Goal: Task Accomplishment & Management: Manage account settings

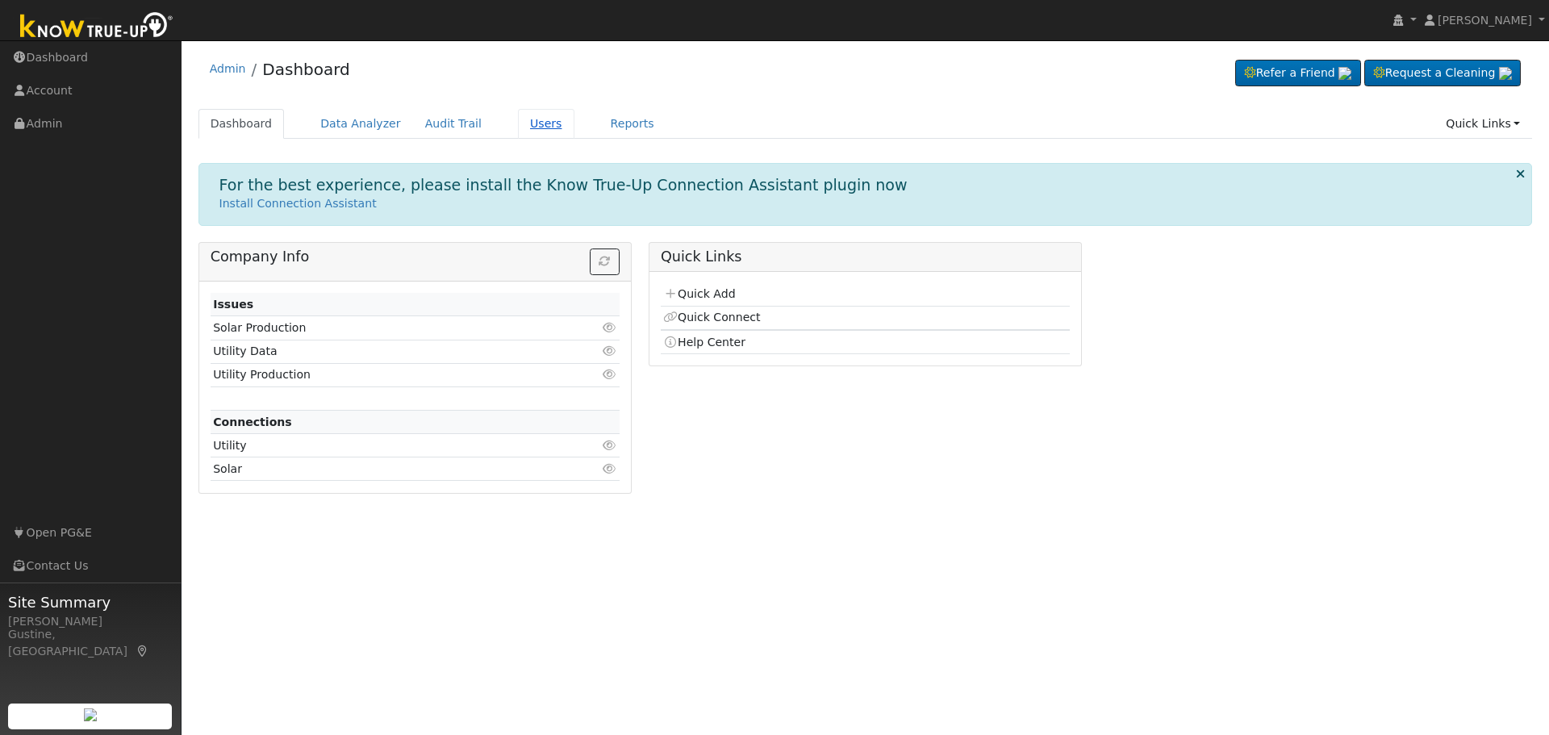
click at [519, 128] on link "Users" at bounding box center [546, 124] width 56 height 30
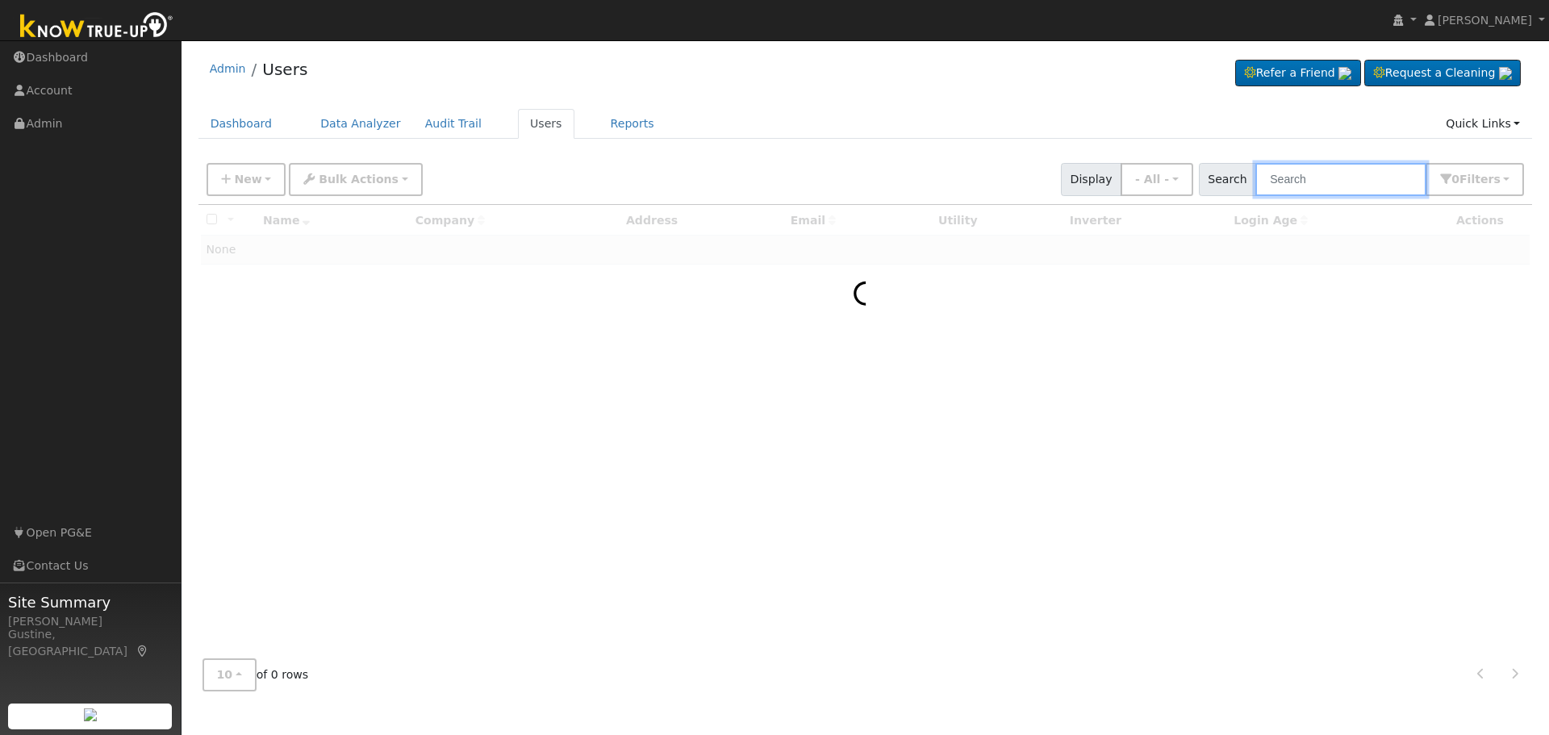
click at [1338, 190] on input "text" at bounding box center [1340, 179] width 171 height 33
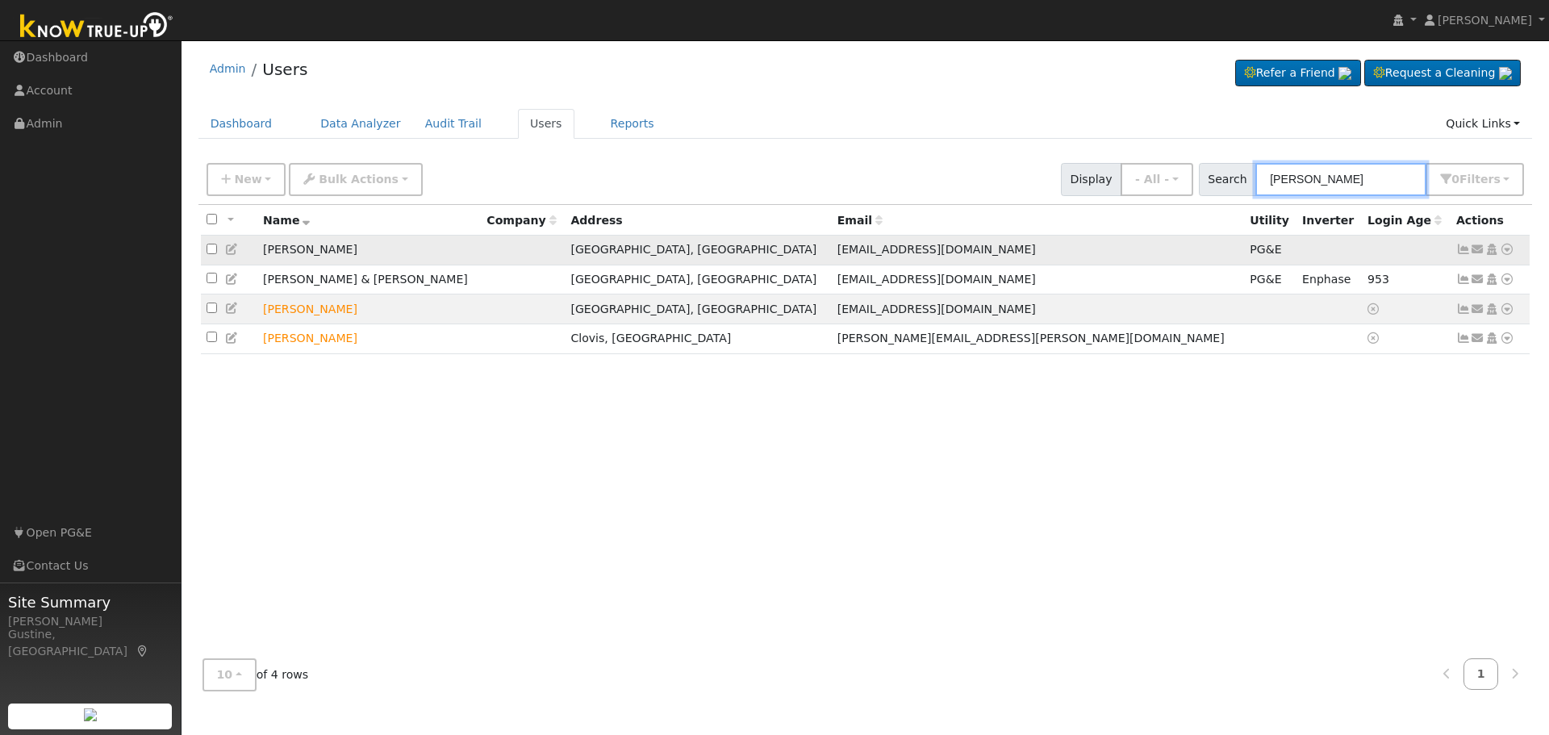
type input "[PERSON_NAME]"
click at [1458, 251] on icon at bounding box center [1463, 249] width 15 height 11
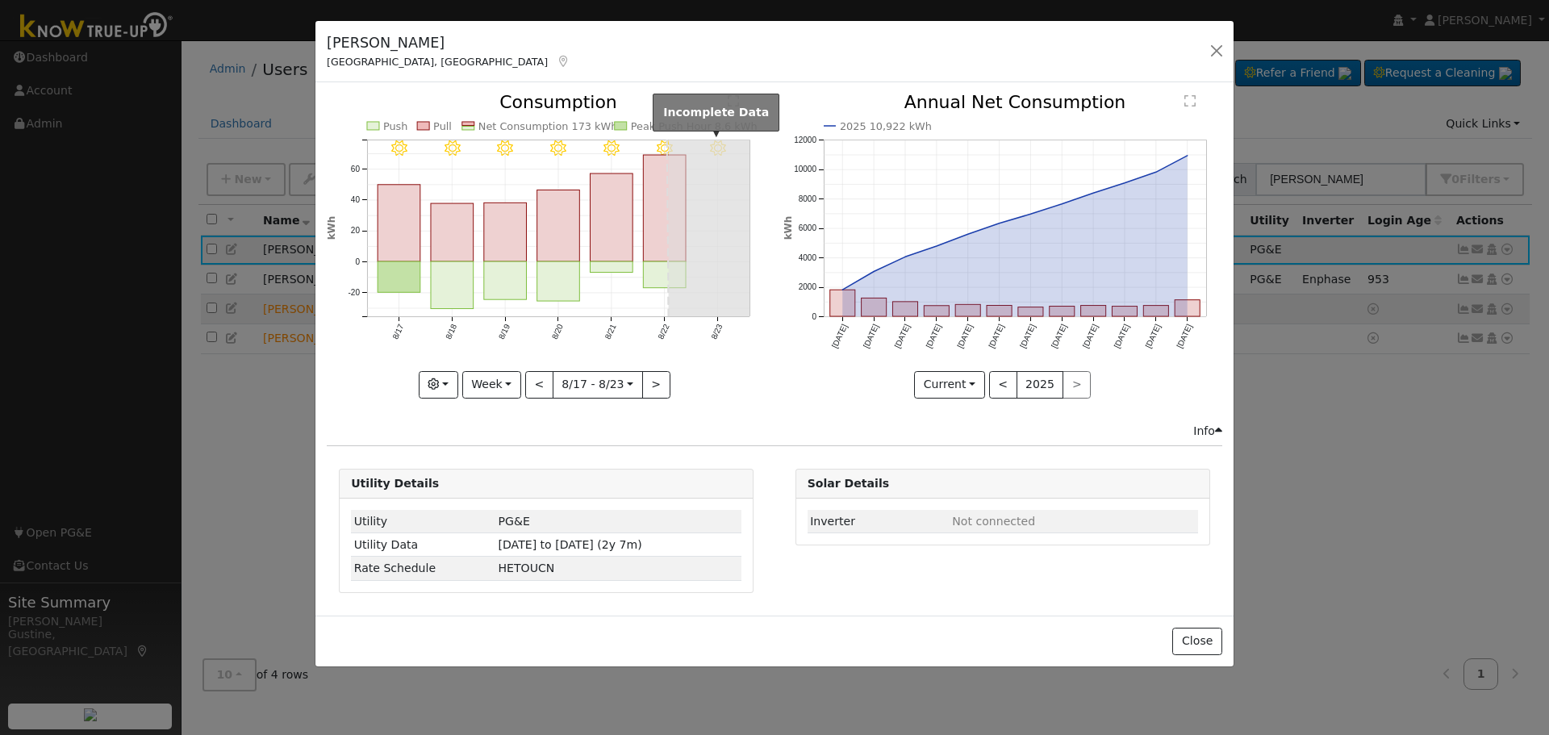
click at [669, 240] on rect at bounding box center [709, 228] width 81 height 177
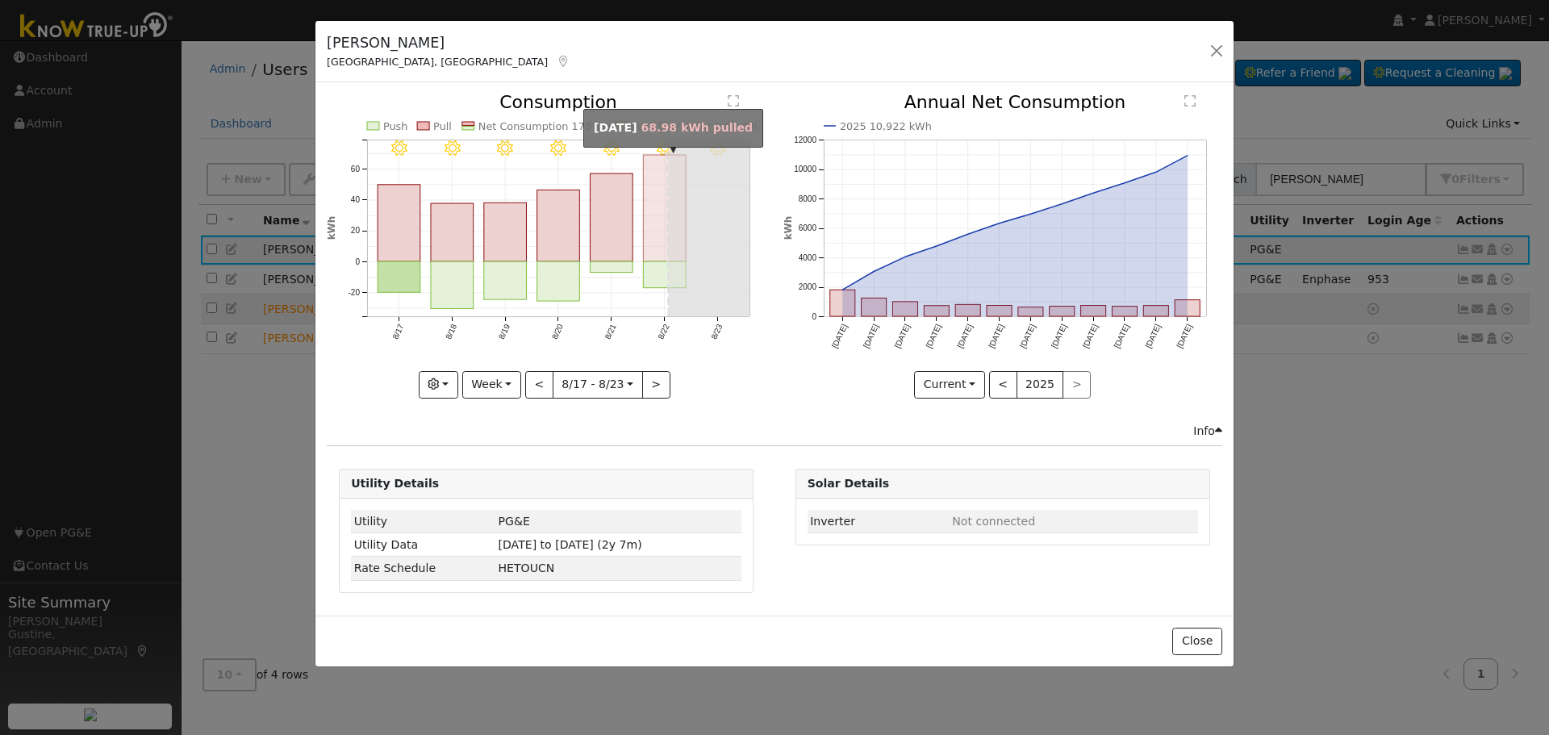
click at [656, 238] on rect "onclick=""" at bounding box center [665, 208] width 43 height 106
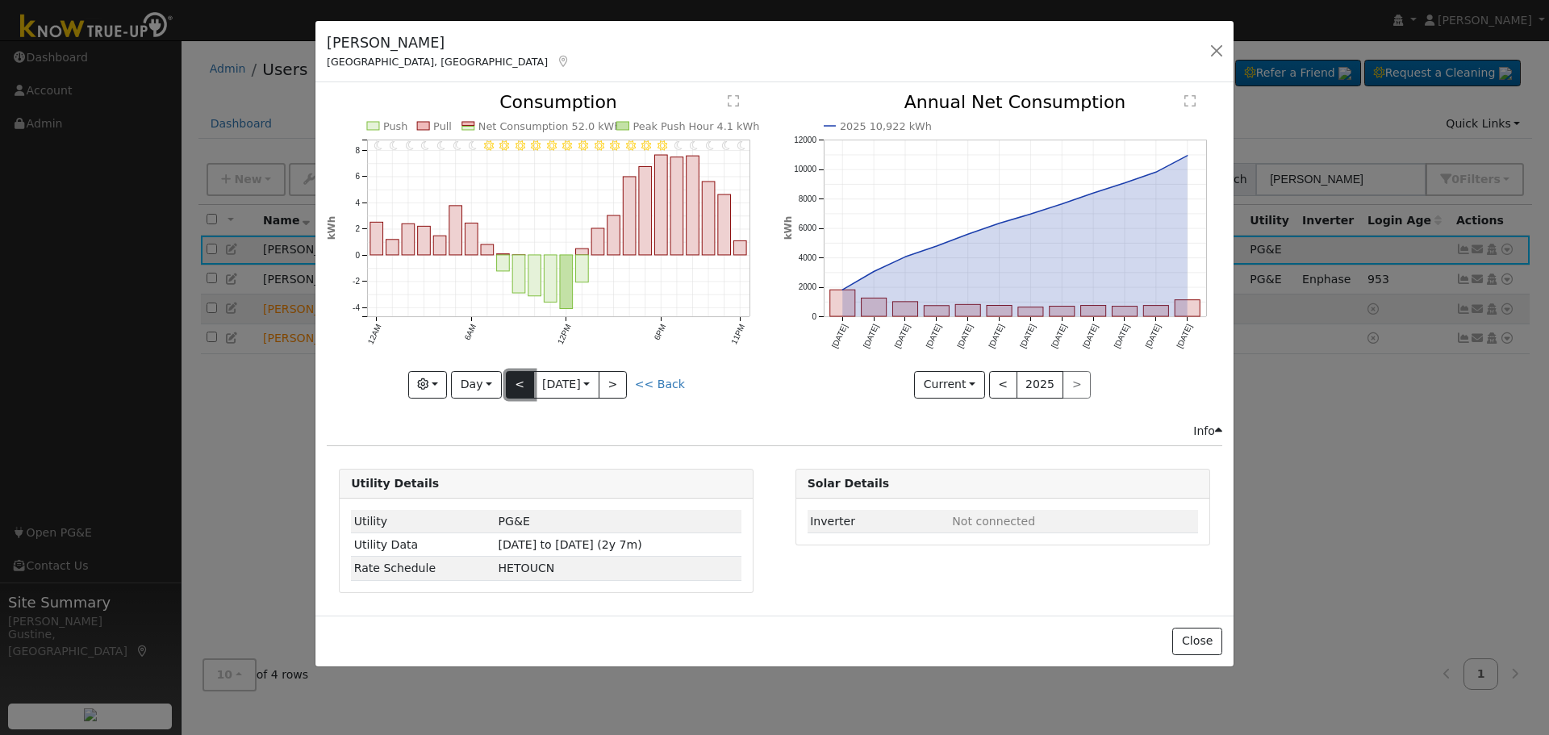
click at [527, 383] on button "<" at bounding box center [520, 384] width 28 height 27
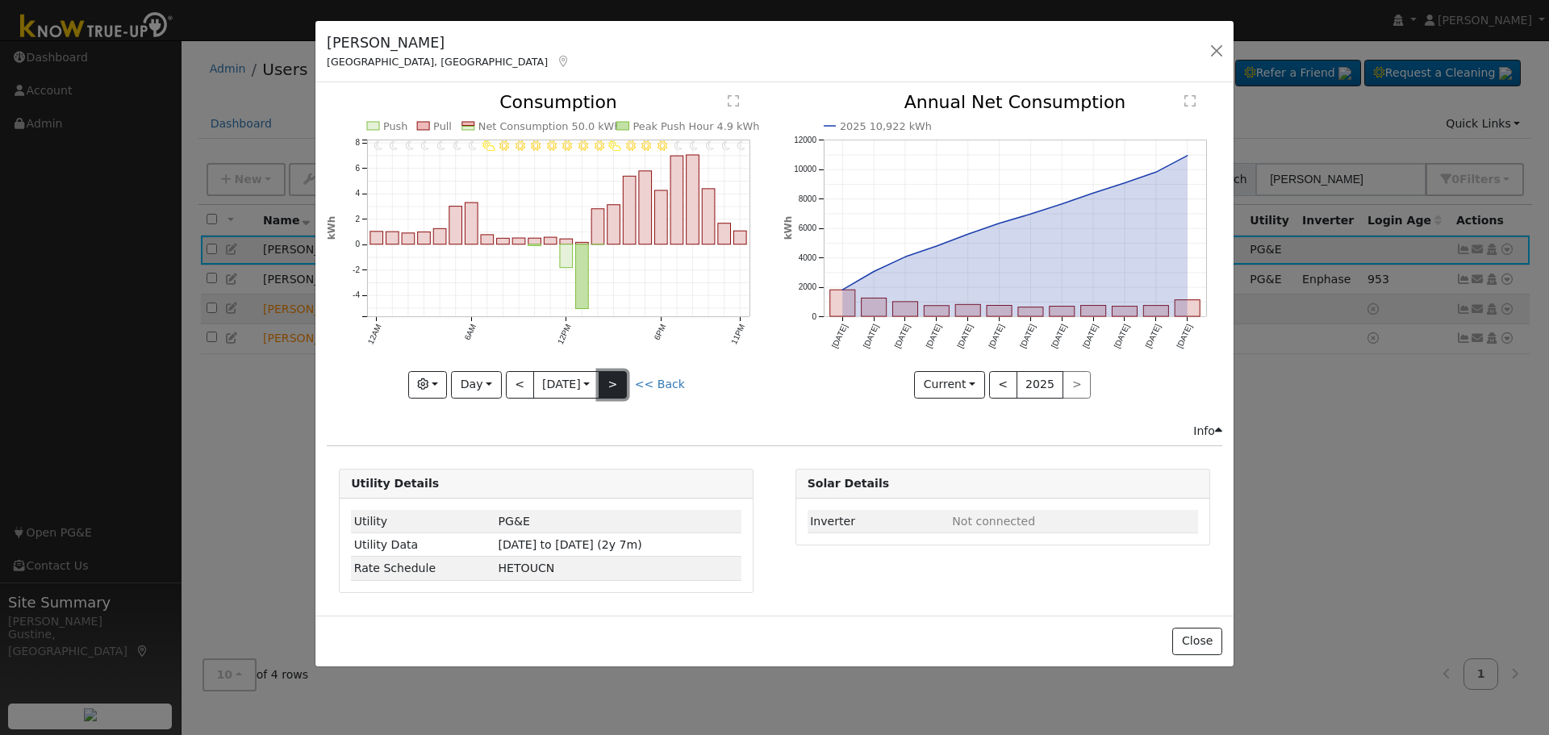
click at [621, 375] on button ">" at bounding box center [612, 384] width 28 height 27
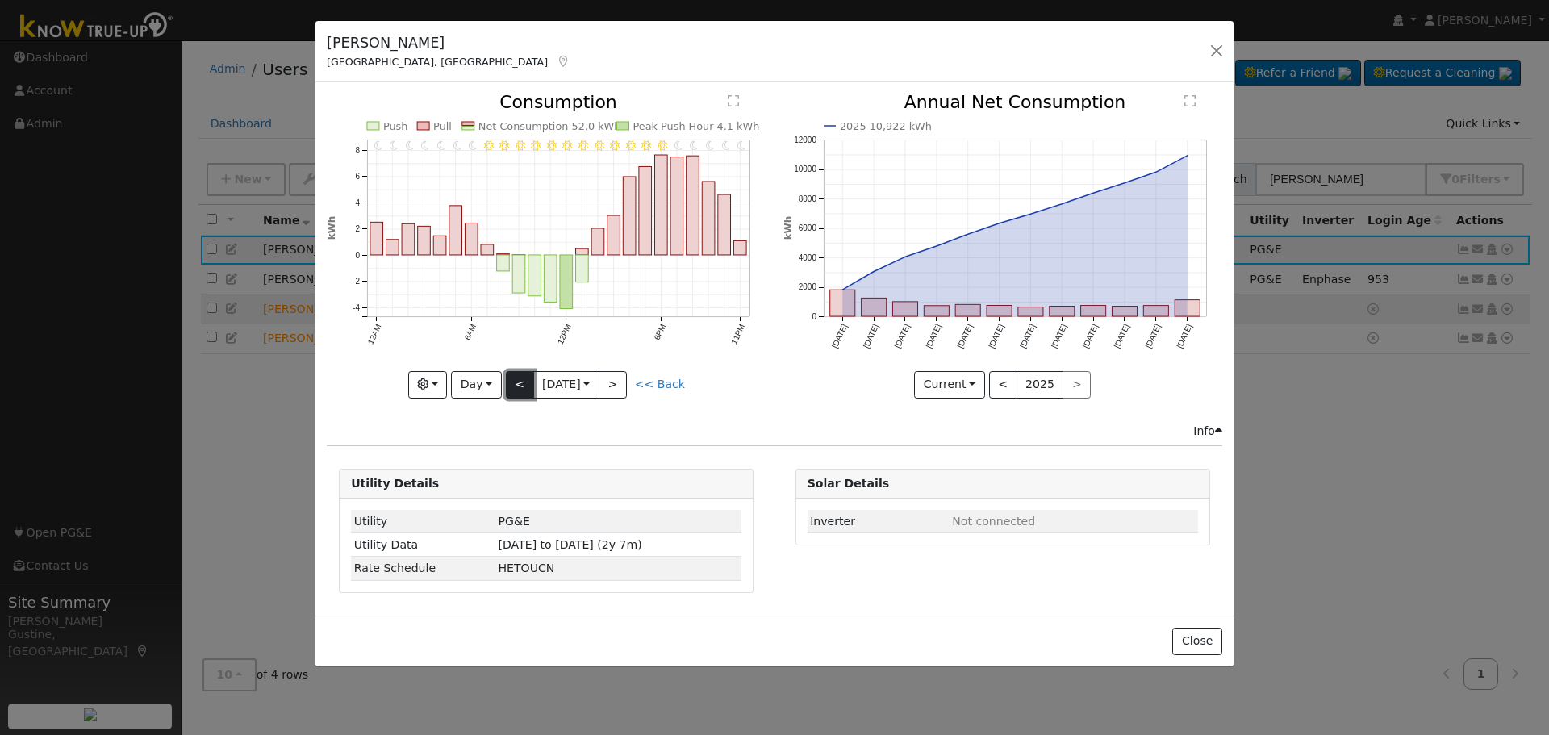
click at [522, 390] on button "<" at bounding box center [520, 384] width 28 height 27
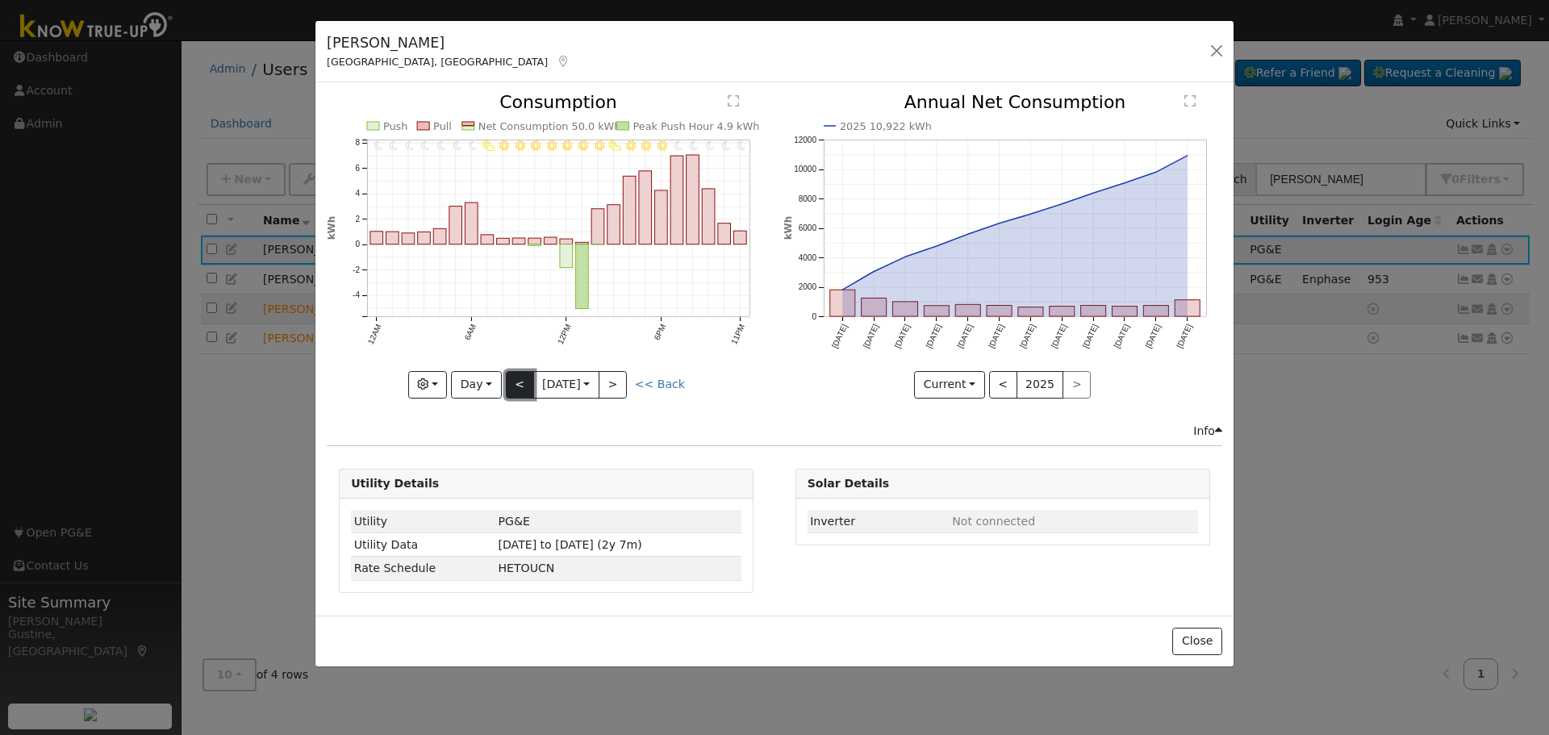
click at [522, 390] on button "<" at bounding box center [520, 384] width 28 height 27
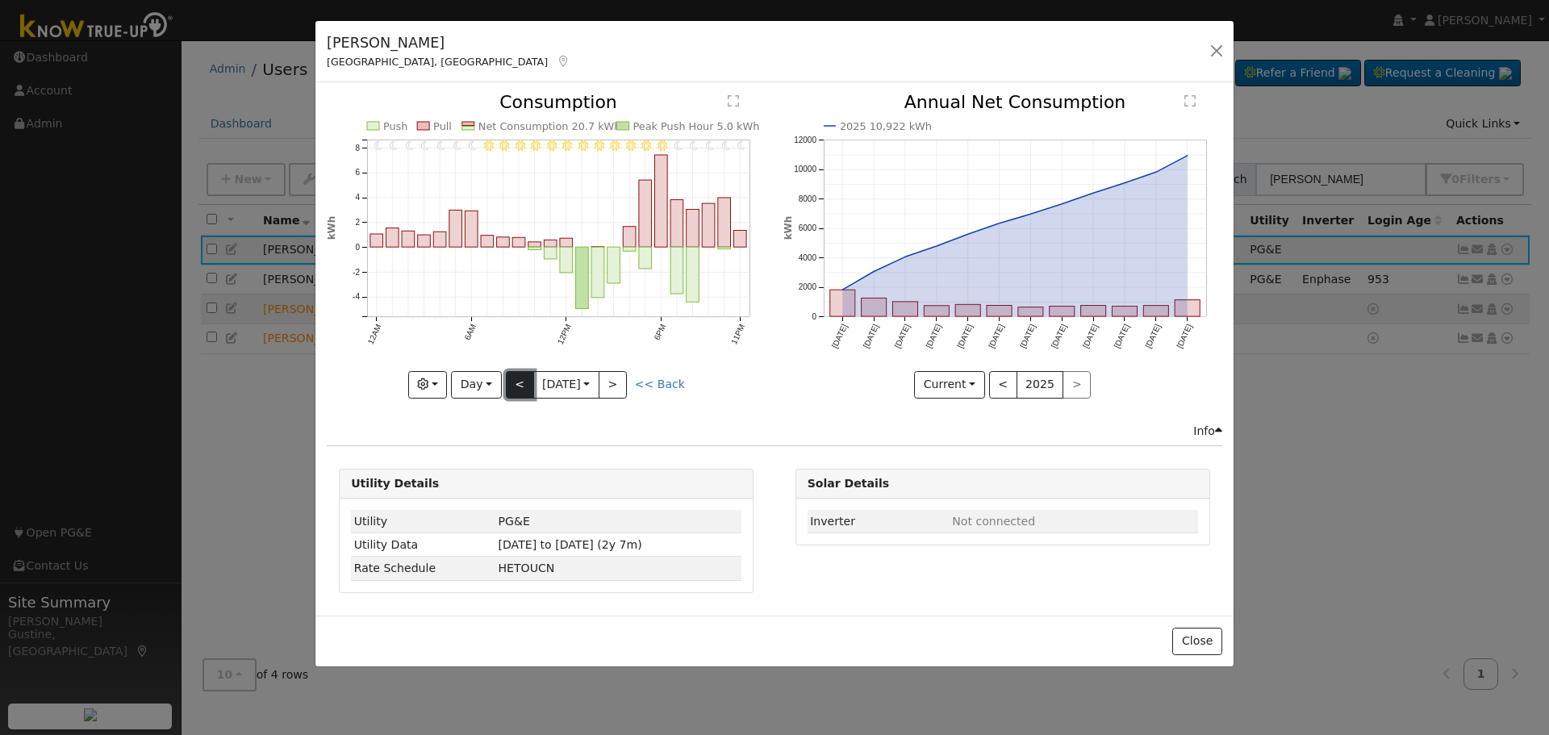
click at [522, 390] on button "<" at bounding box center [520, 384] width 28 height 27
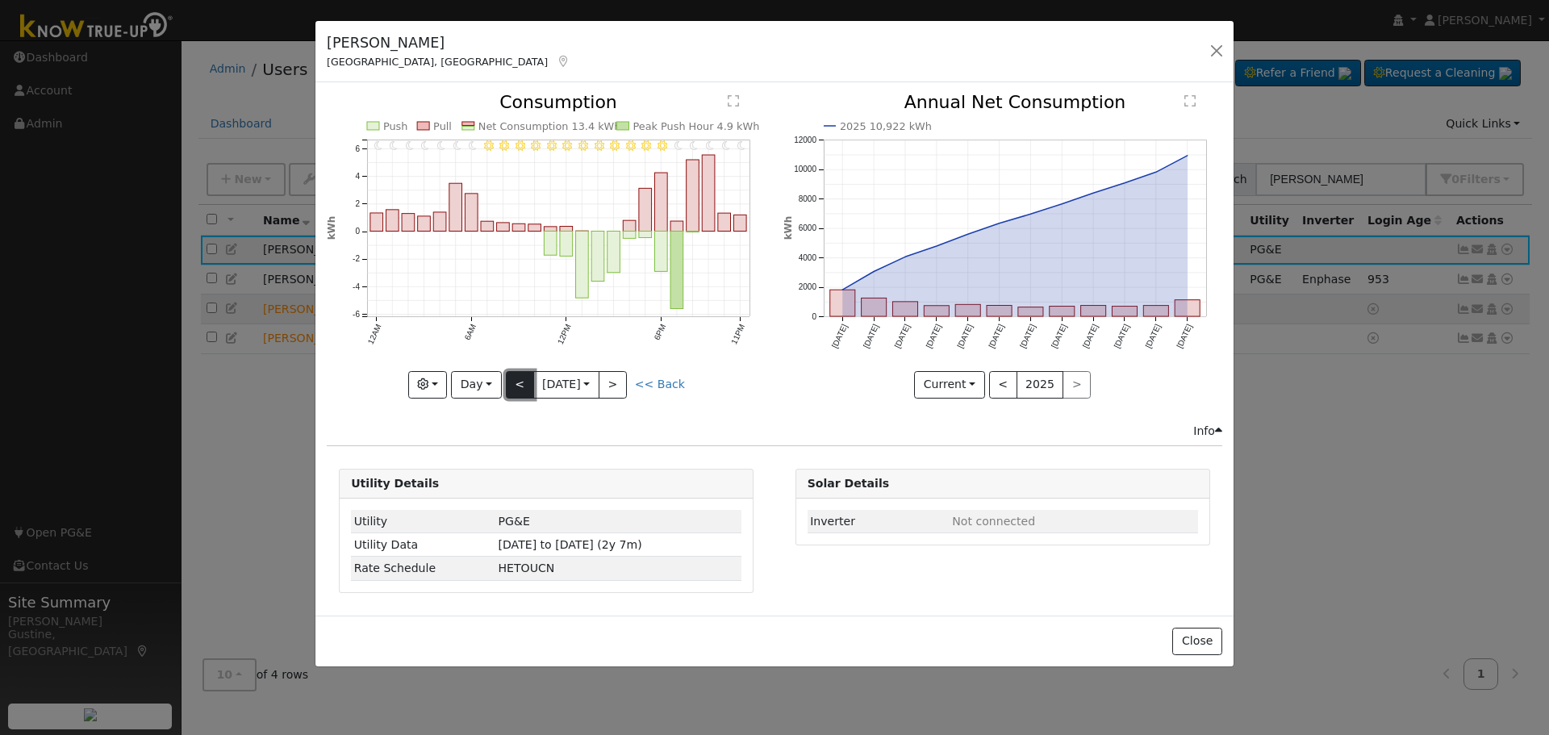
click at [522, 390] on button "<" at bounding box center [520, 384] width 28 height 27
click at [522, 390] on div "11PM - Clear 10PM - Clear 9PM - Clear 8PM - Clear 7PM - Clear 6PM - Clear 5PM -…" at bounding box center [546, 246] width 439 height 304
click at [522, 390] on button "<" at bounding box center [520, 384] width 28 height 27
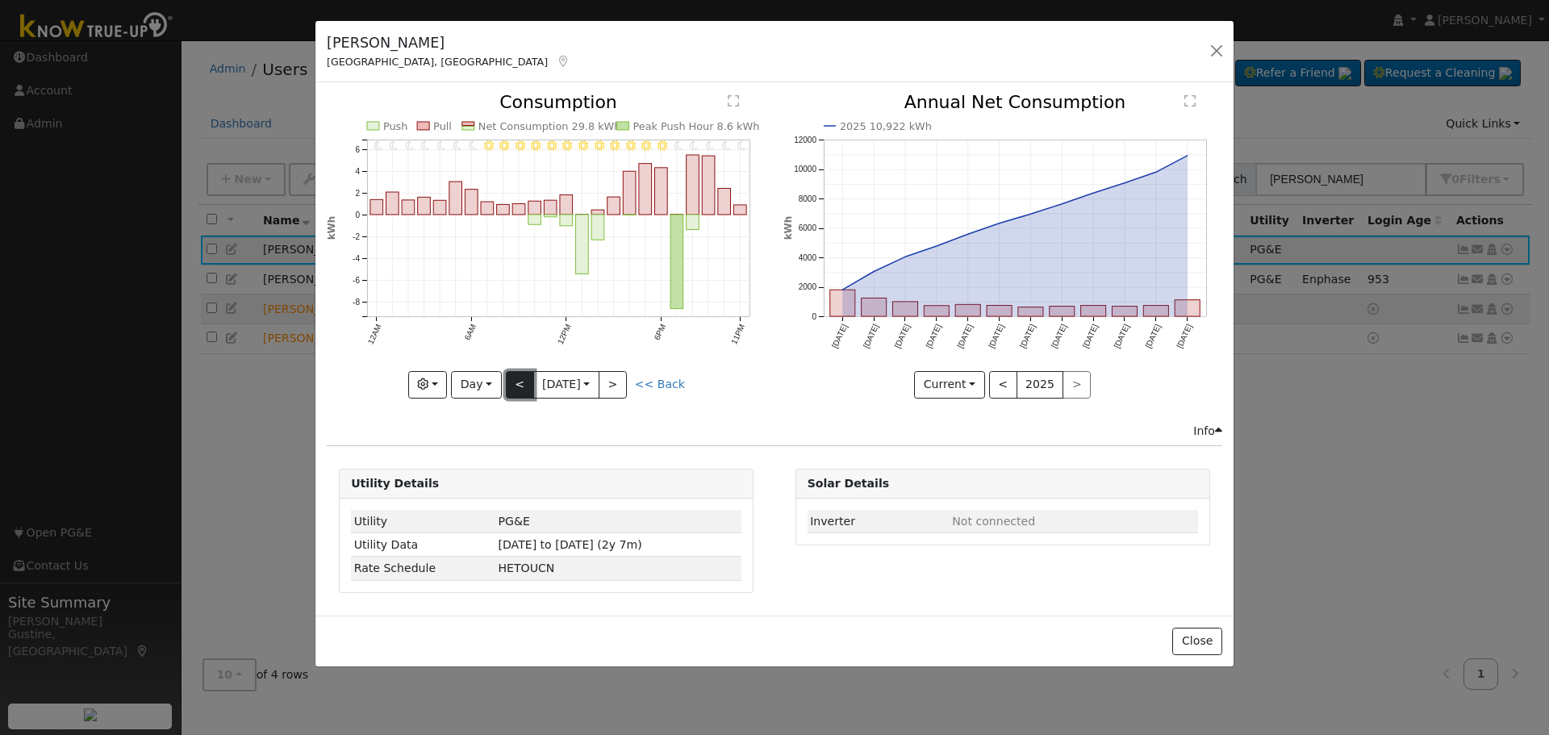
click at [522, 390] on button "<" at bounding box center [520, 384] width 28 height 27
click at [520, 390] on button "<" at bounding box center [520, 384] width 28 height 27
click at [515, 382] on button "<" at bounding box center [520, 384] width 28 height 27
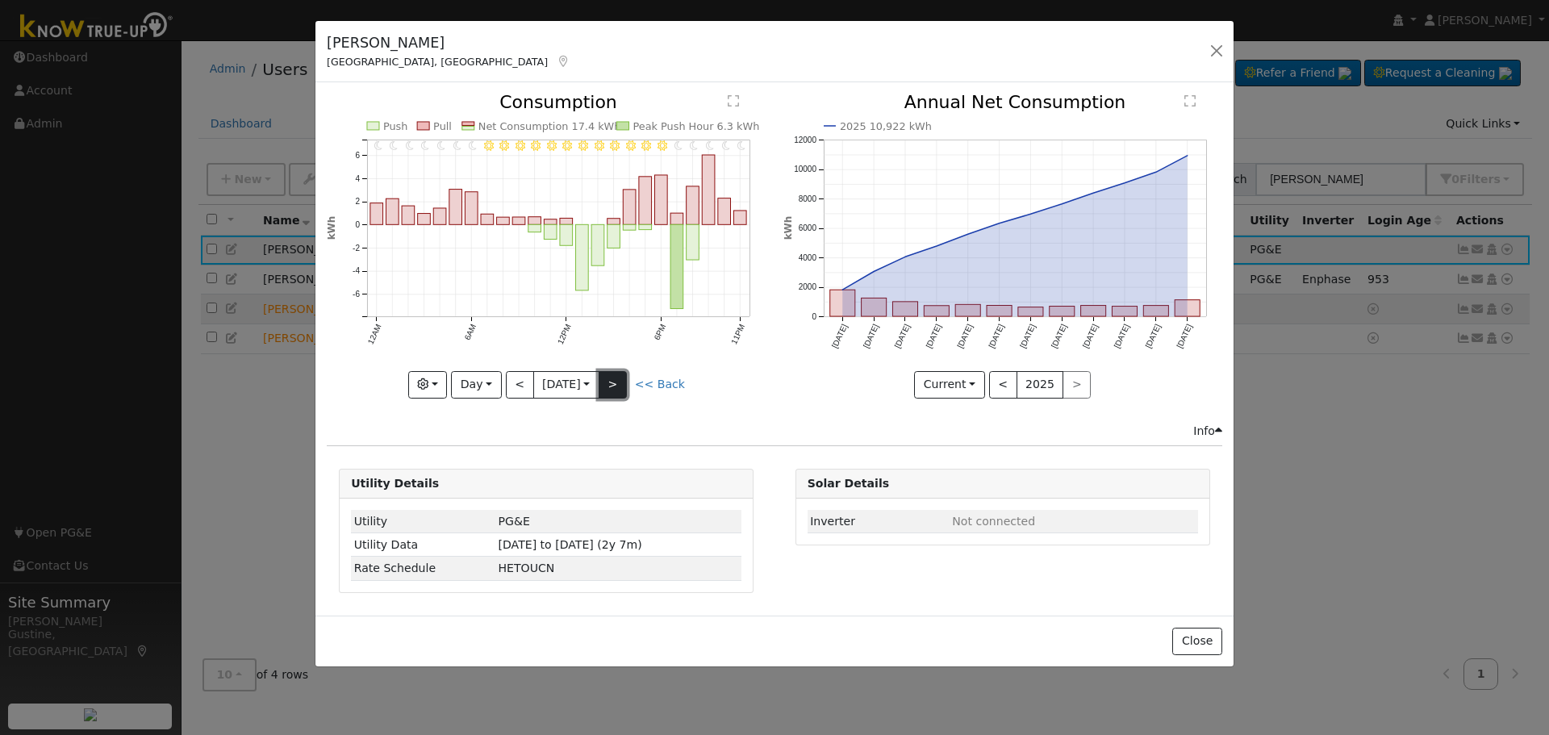
click at [617, 387] on button ">" at bounding box center [612, 384] width 28 height 27
click at [0, 0] on div at bounding box center [0, 0] width 0 height 0
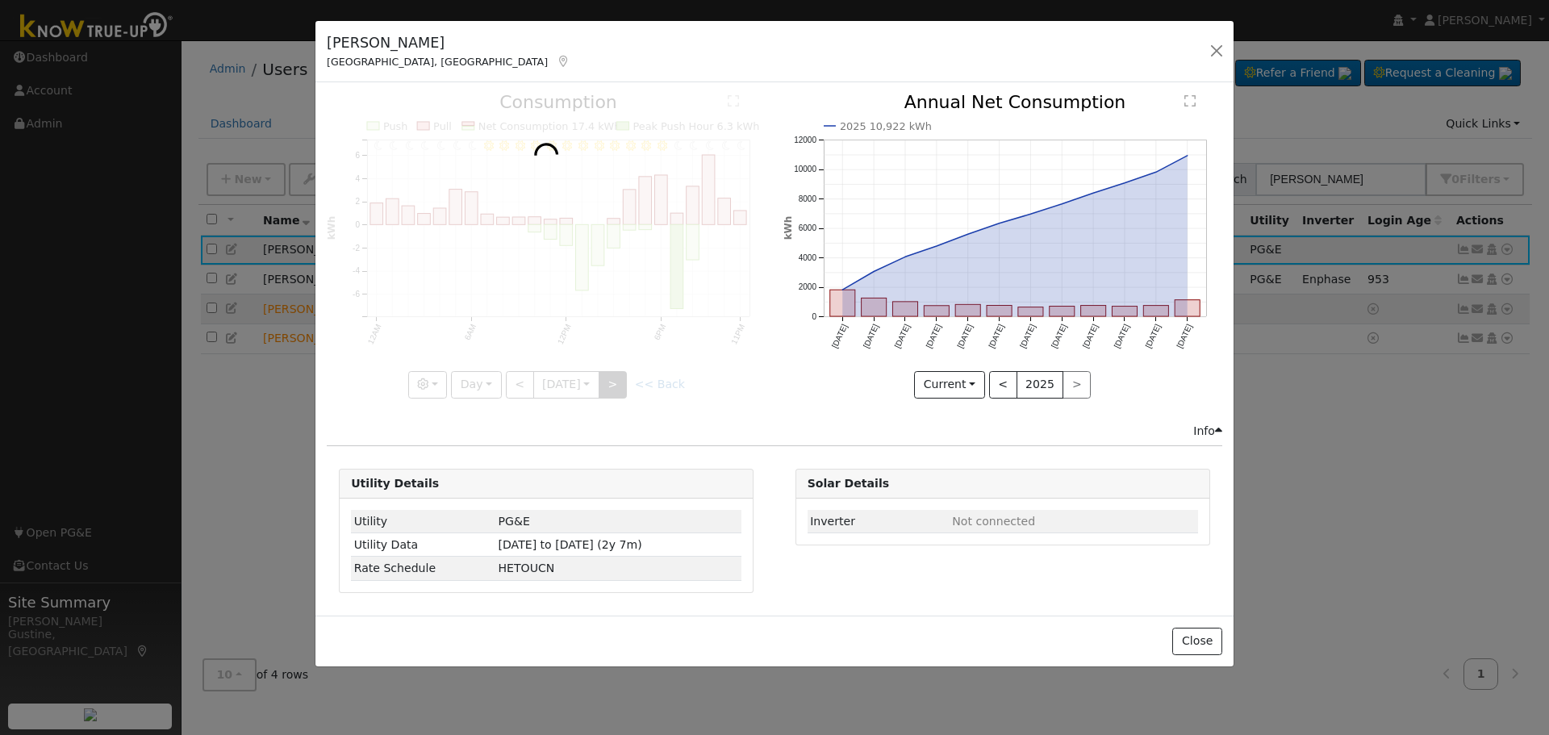
click at [617, 387] on div at bounding box center [546, 246] width 439 height 304
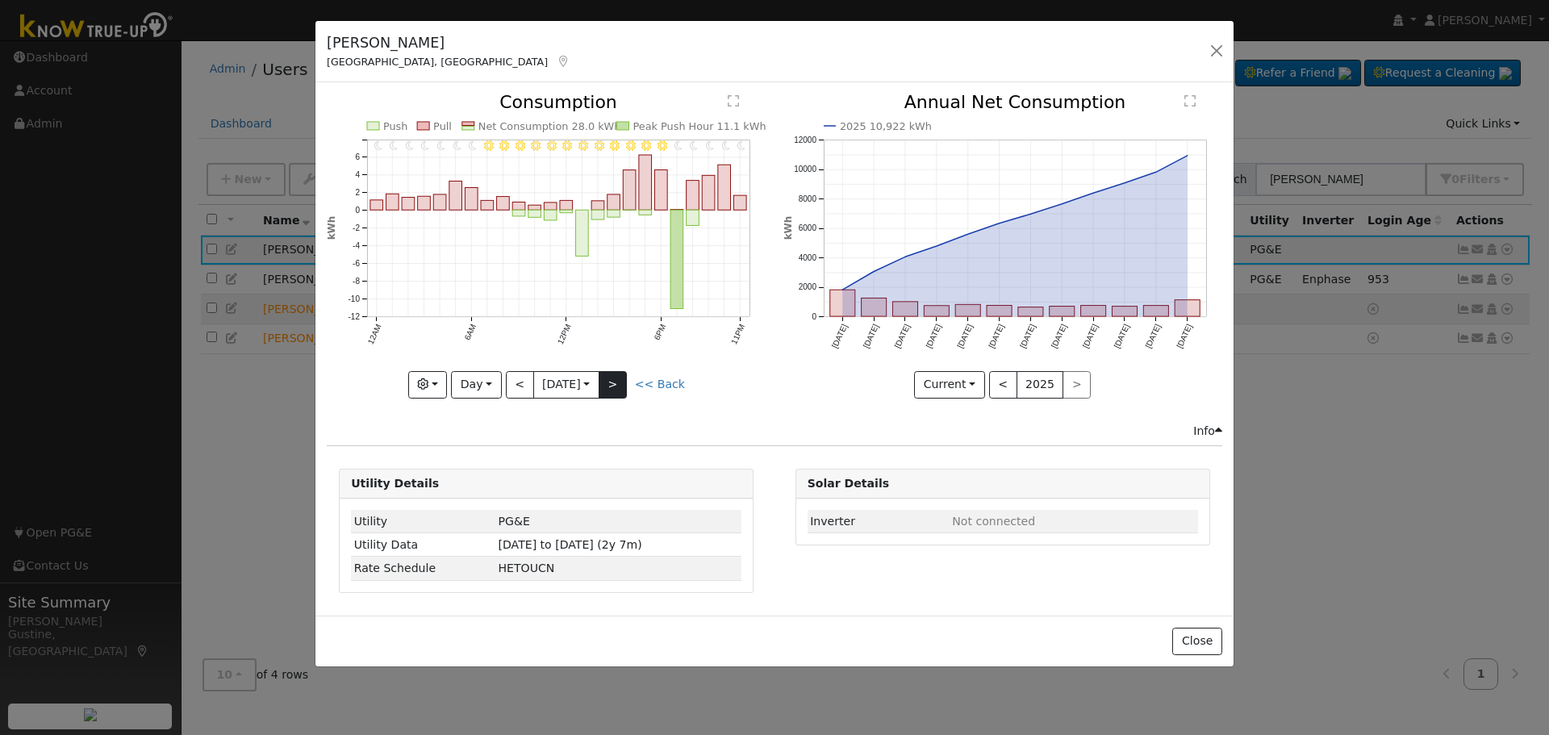
click at [617, 387] on div "11PM - Clear 10PM - Clear 9PM - Clear 8PM - Clear 7PM - Clear 6PM - Clear 5PM -…" at bounding box center [546, 246] width 439 height 304
click at [597, 382] on input "2025-08-15" at bounding box center [566, 385] width 65 height 26
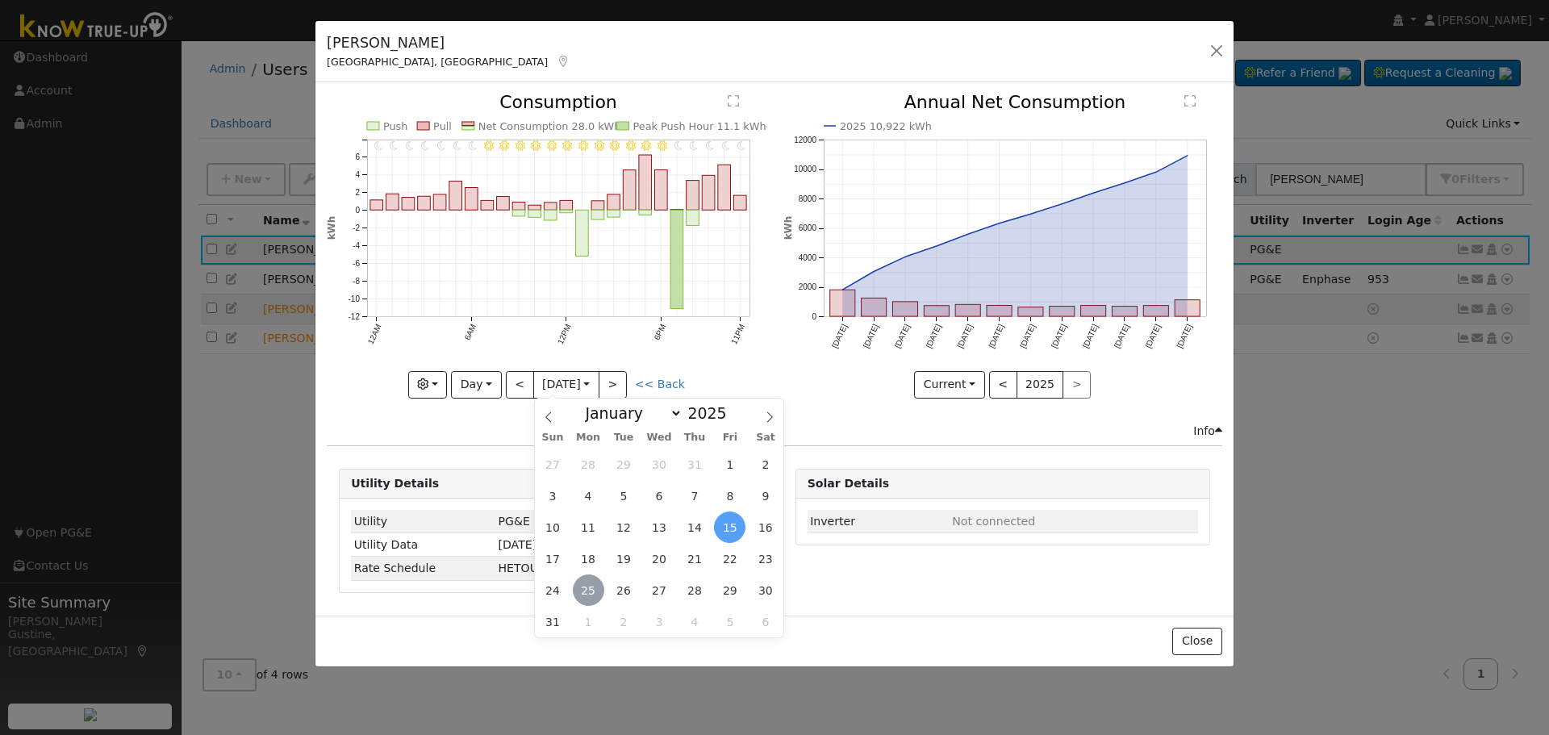
click at [579, 594] on span "25" at bounding box center [588, 589] width 31 height 31
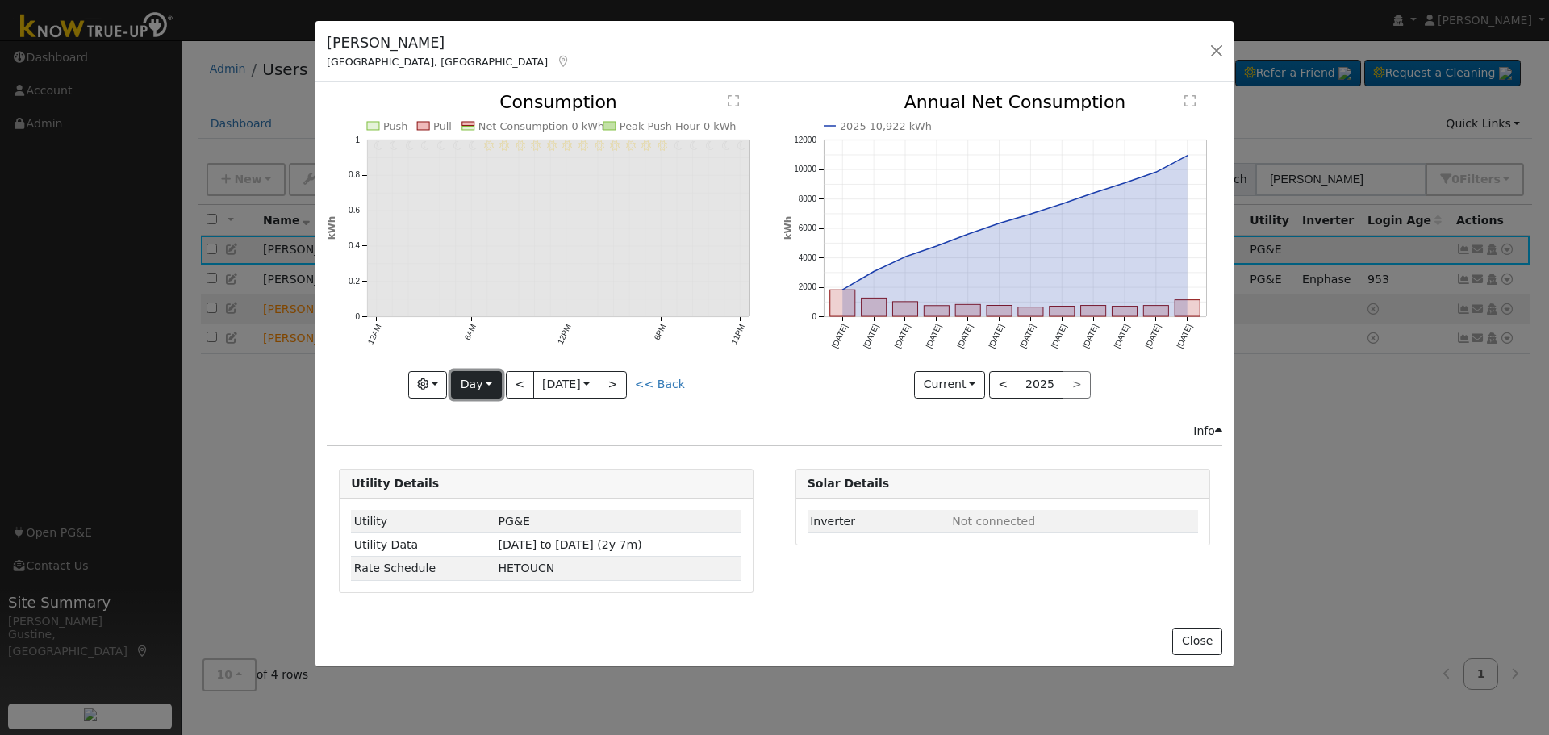
click at [498, 386] on button "Day" at bounding box center [476, 384] width 50 height 27
click at [519, 380] on button "<" at bounding box center [520, 384] width 28 height 27
click at [524, 402] on div "11PM - Clear 10PM - Clear 9PM - Clear 8PM - Clear 7PM - Clear 6PM - Clear 5PM -…" at bounding box center [547, 258] width 456 height 328
click at [525, 389] on button "<" at bounding box center [520, 384] width 28 height 27
click at [518, 394] on button "<" at bounding box center [520, 384] width 28 height 27
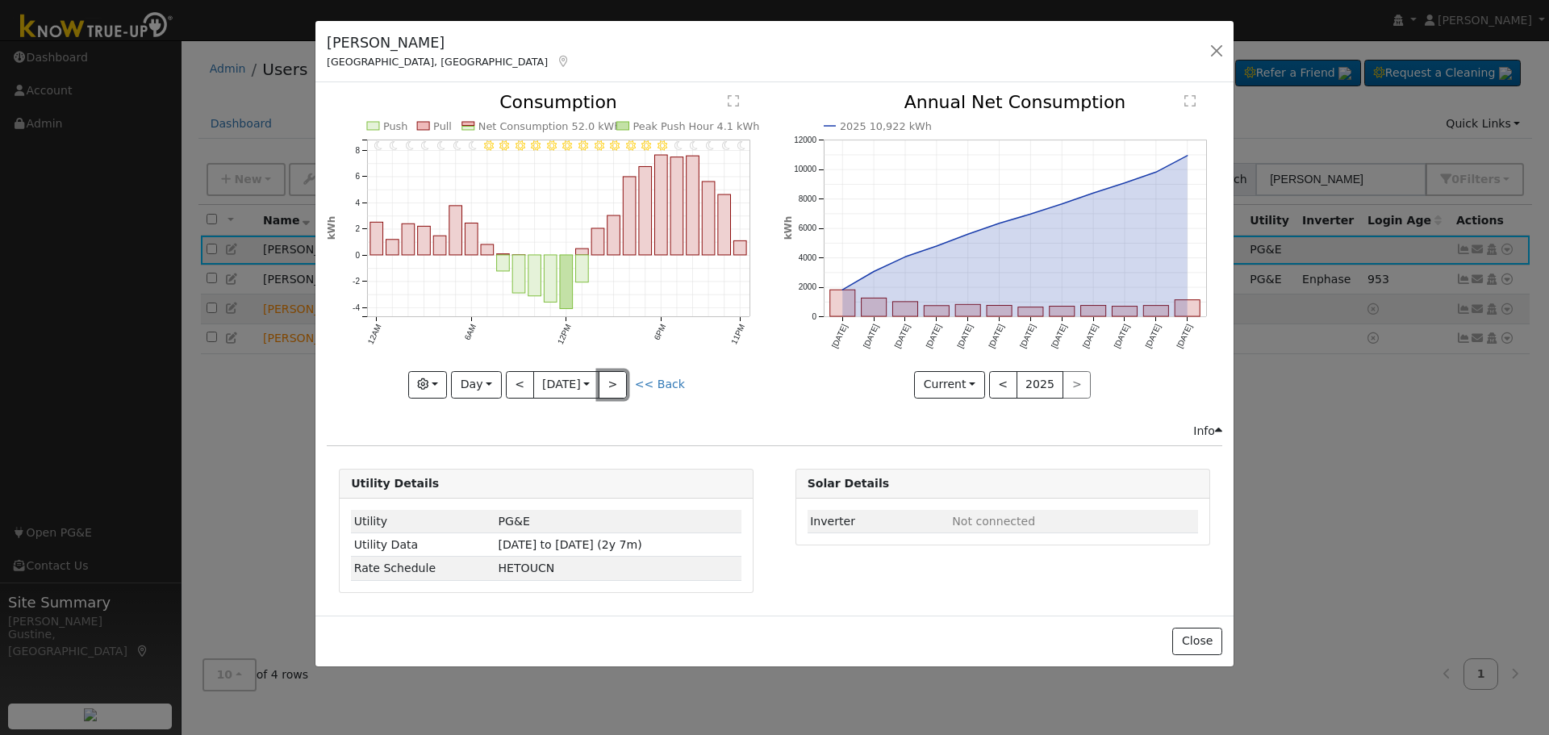
drag, startPoint x: 614, startPoint y: 386, endPoint x: 605, endPoint y: 387, distance: 9.0
click at [614, 386] on button ">" at bounding box center [612, 384] width 28 height 27
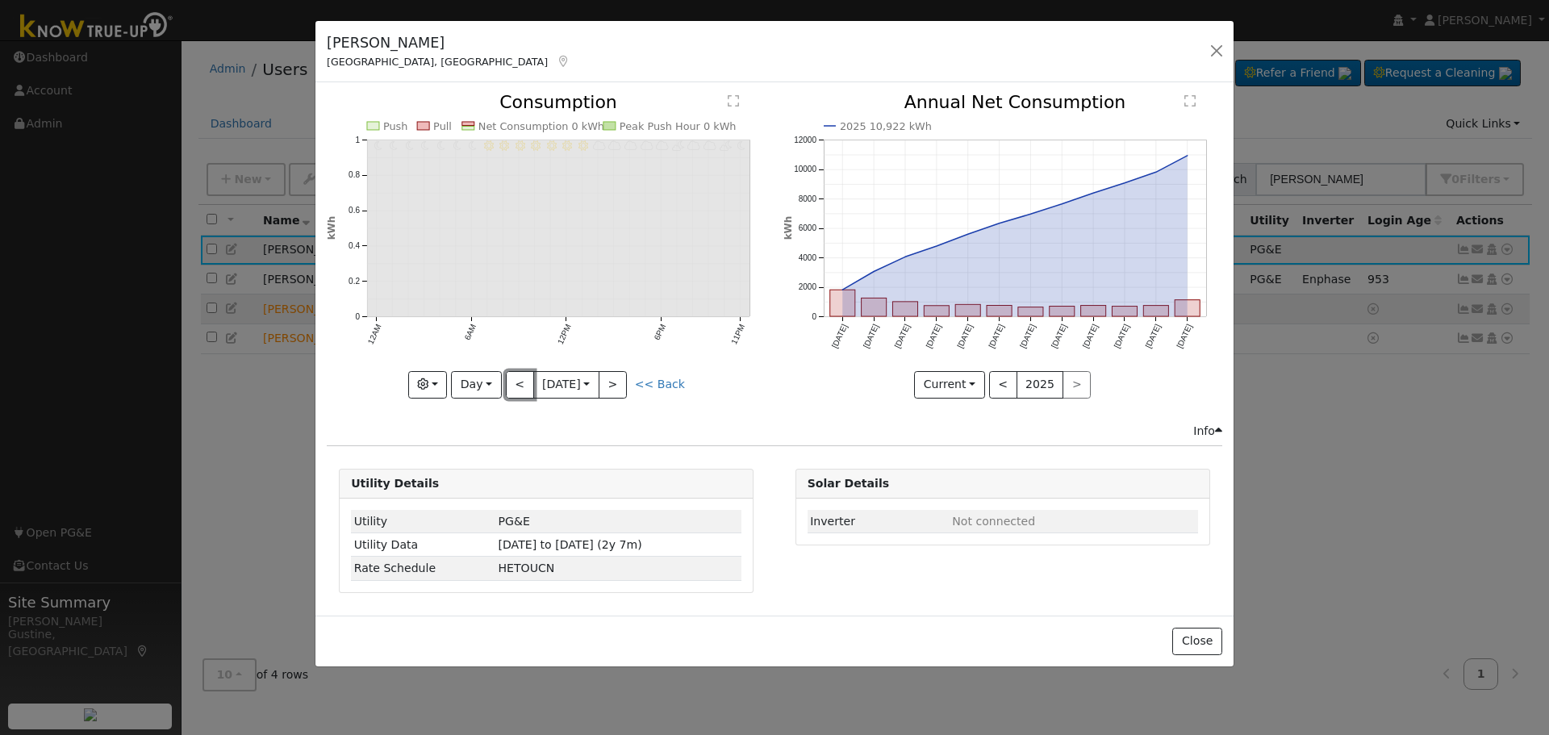
click at [525, 382] on button "<" at bounding box center [520, 384] width 28 height 27
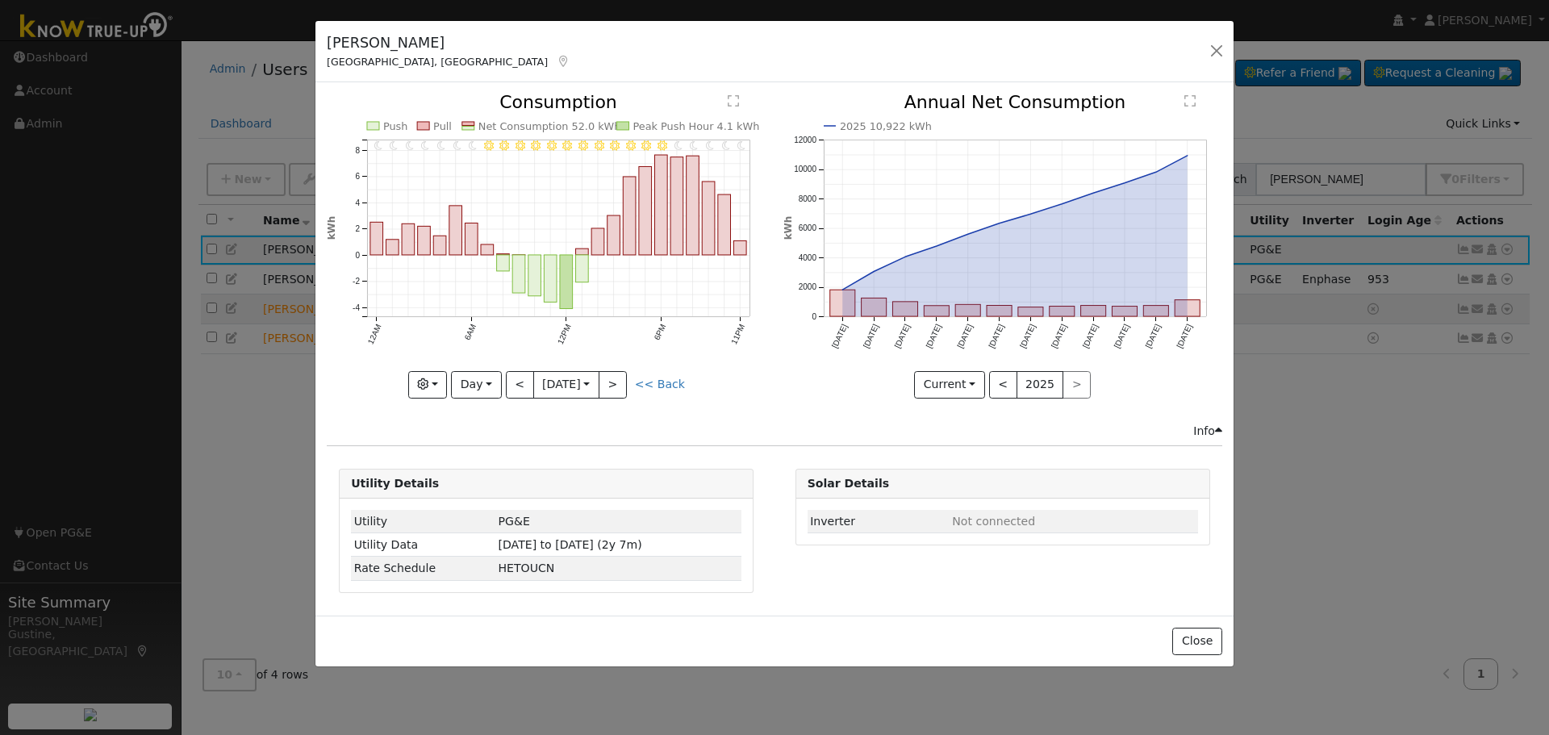
click at [748, 448] on div "Issue History Date By Flag Comment Type No Issue History 11PM - Clear 10PM - Cl…" at bounding box center [774, 348] width 918 height 533
click at [521, 394] on button "<" at bounding box center [520, 384] width 28 height 27
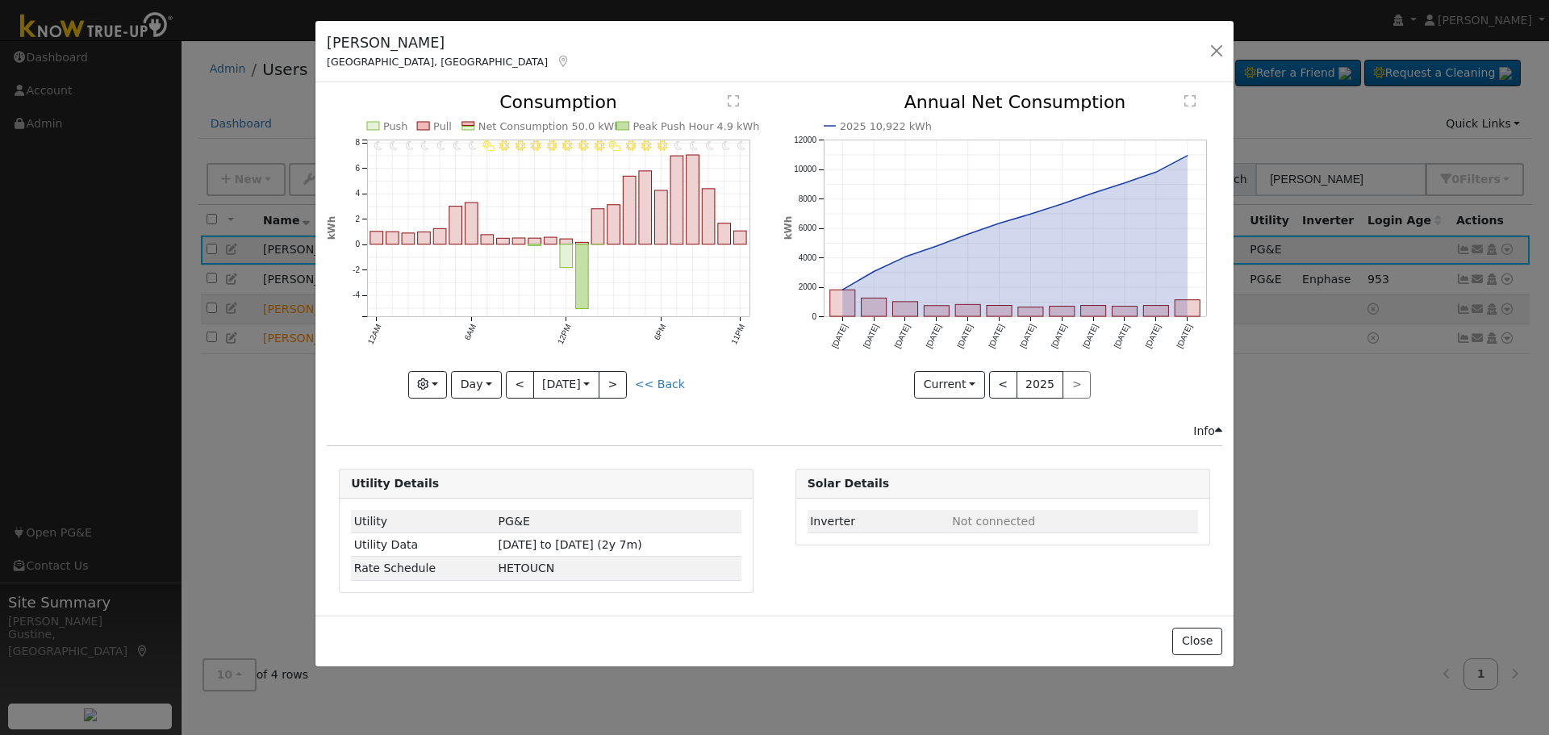
click at [521, 394] on div "11PM - MostlyClear 10PM - MostlyClear 9PM - MostlyClear 8PM - MostlyClear 7PM -…" at bounding box center [546, 246] width 439 height 304
click at [521, 394] on button "<" at bounding box center [520, 384] width 28 height 27
type input "2025-08-20"
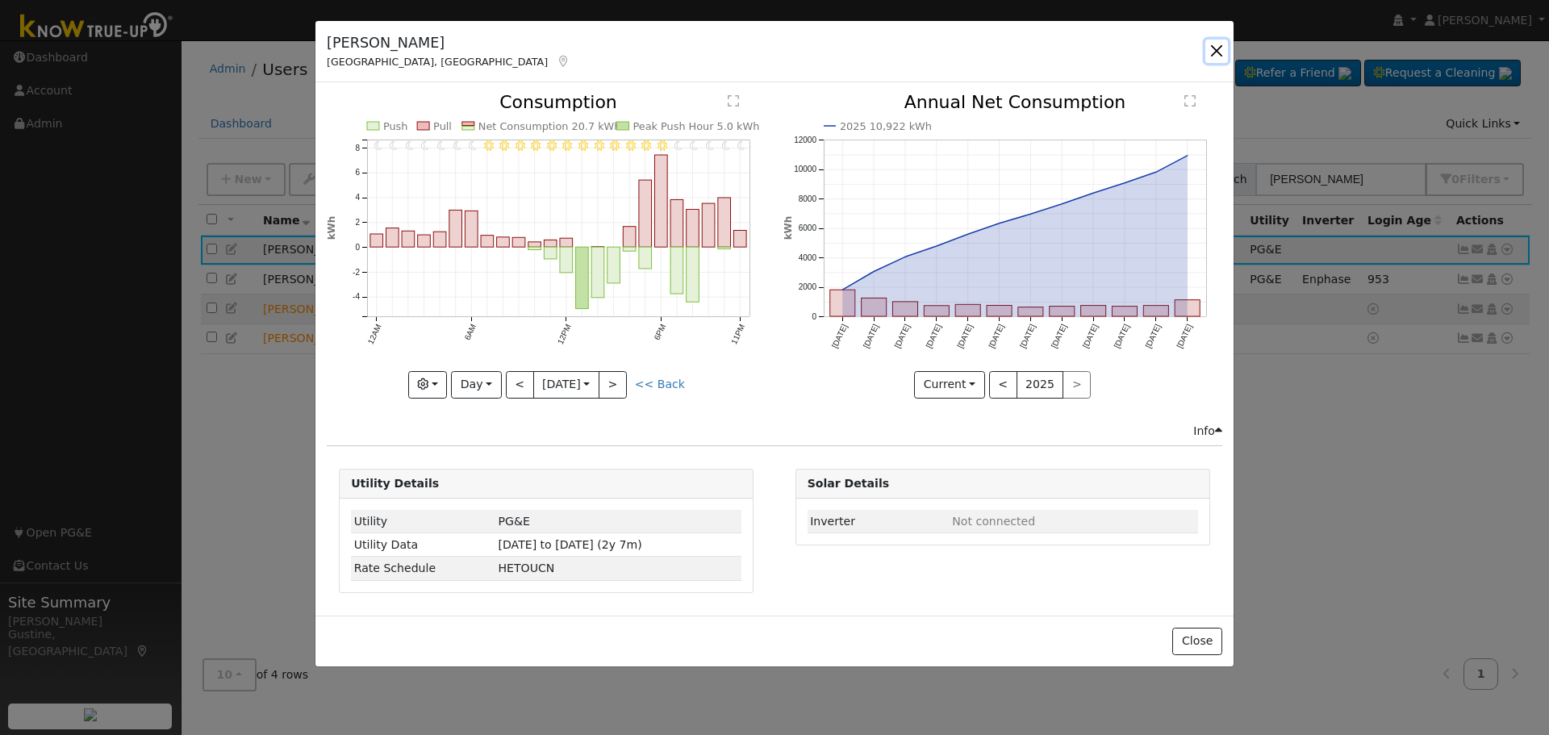
click at [1207, 62] on button "button" at bounding box center [1216, 51] width 23 height 23
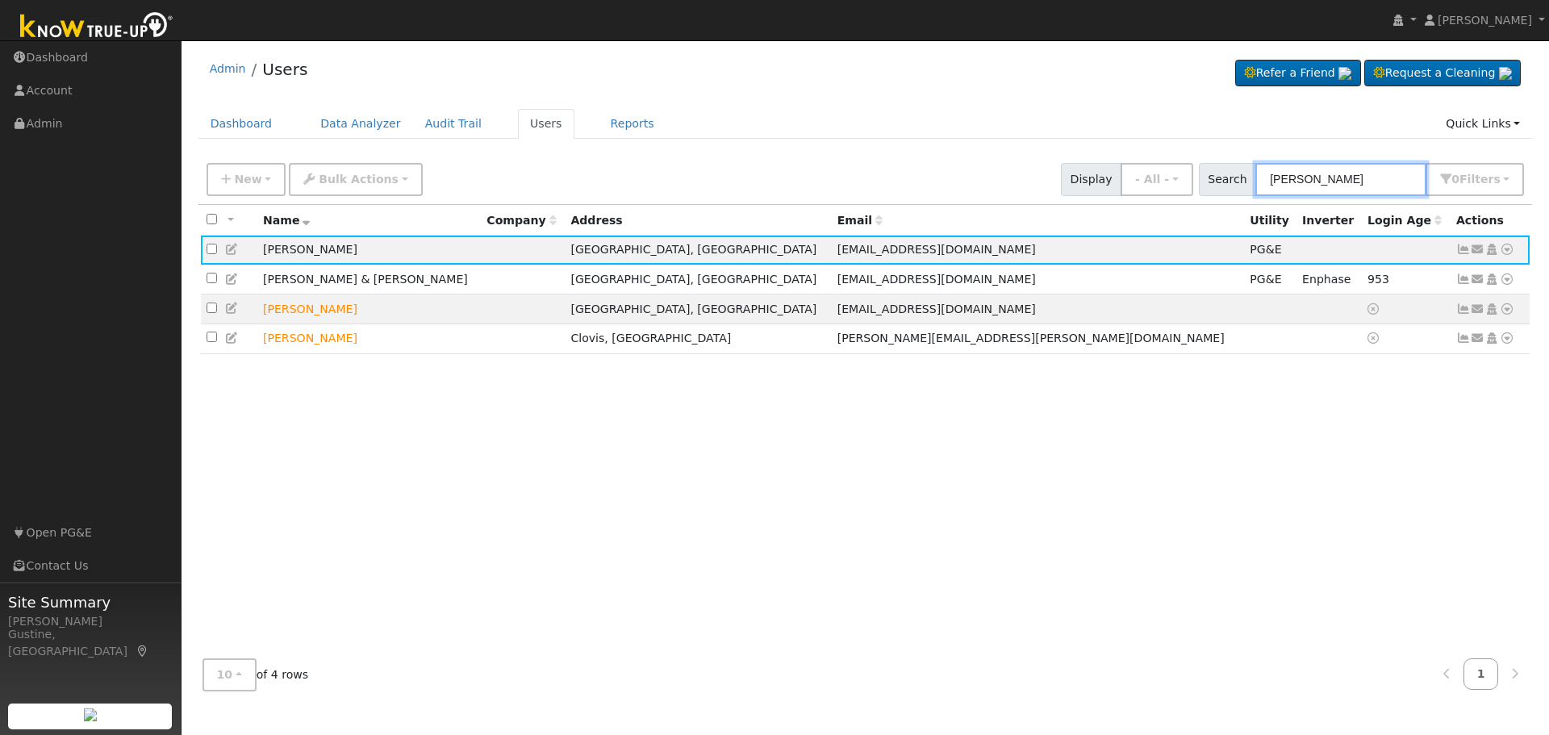
drag, startPoint x: 1333, startPoint y: 193, endPoint x: 1197, endPoint y: 159, distance: 140.5
click at [1213, 167] on div "Search allan e 0 Filter s Role Show - All - Show Leads Admin Billing Admin Acco…" at bounding box center [1362, 179] width 326 height 33
type input "ian rigg"
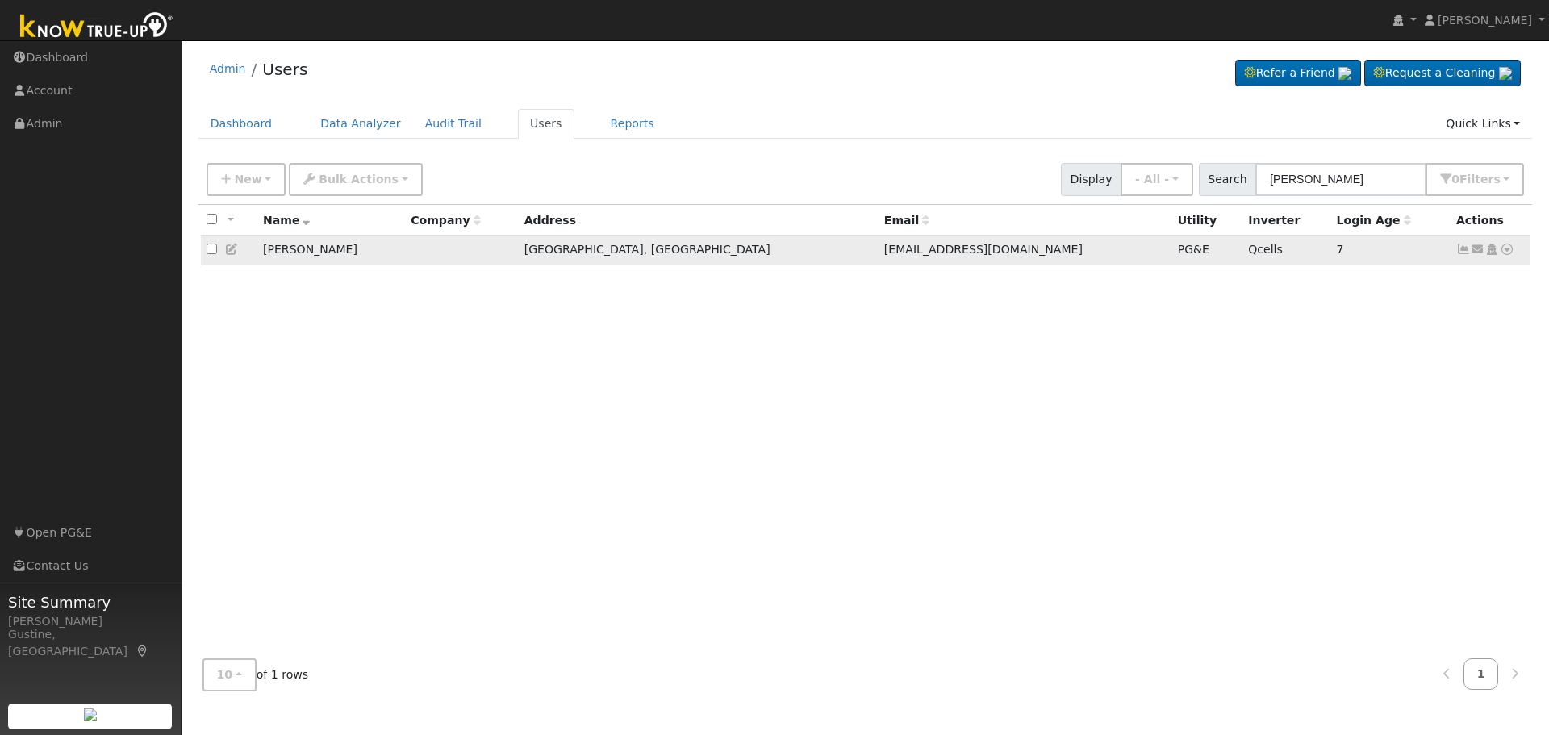
click at [1458, 250] on icon at bounding box center [1463, 249] width 15 height 11
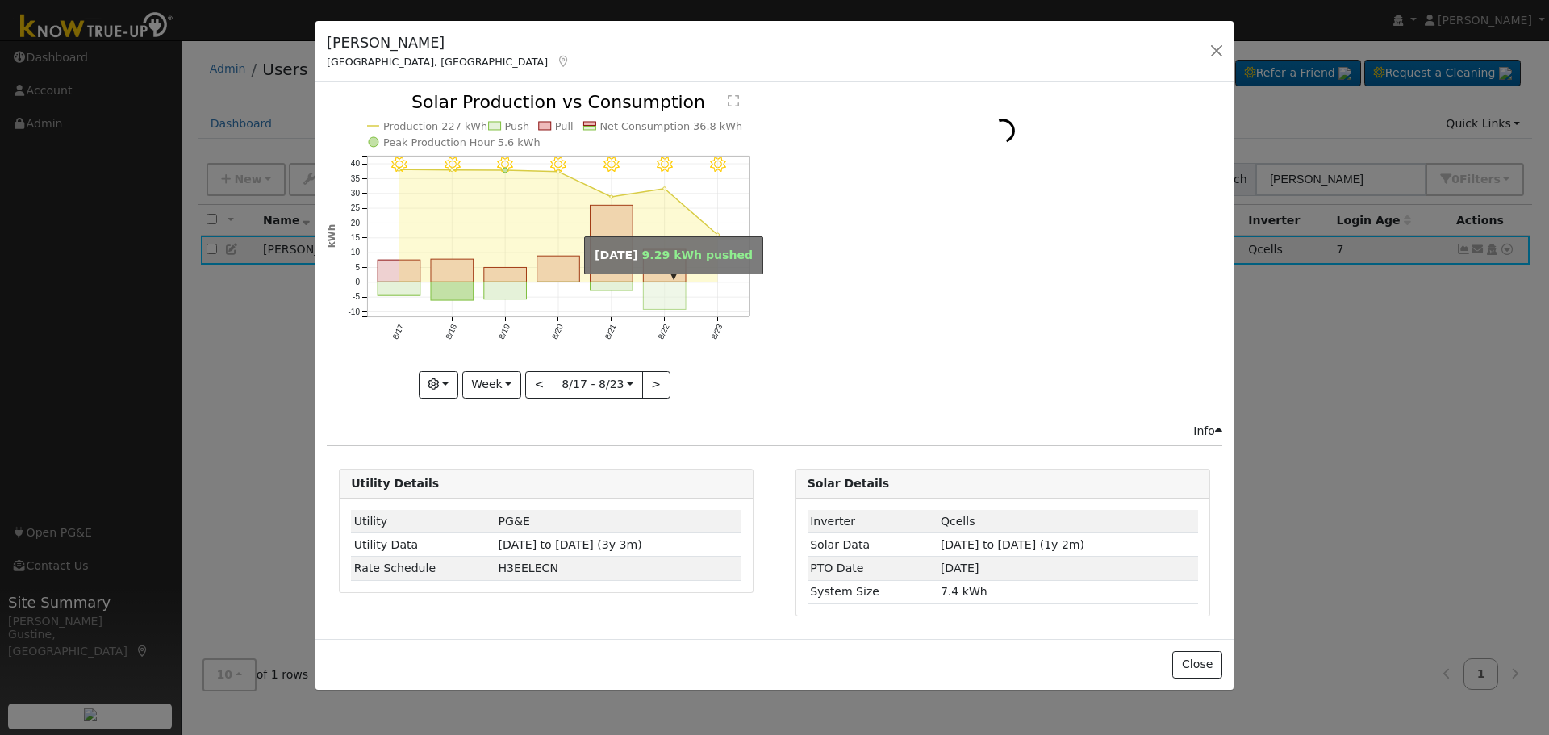
click at [659, 292] on rect "onclick=""" at bounding box center [665, 295] width 43 height 27
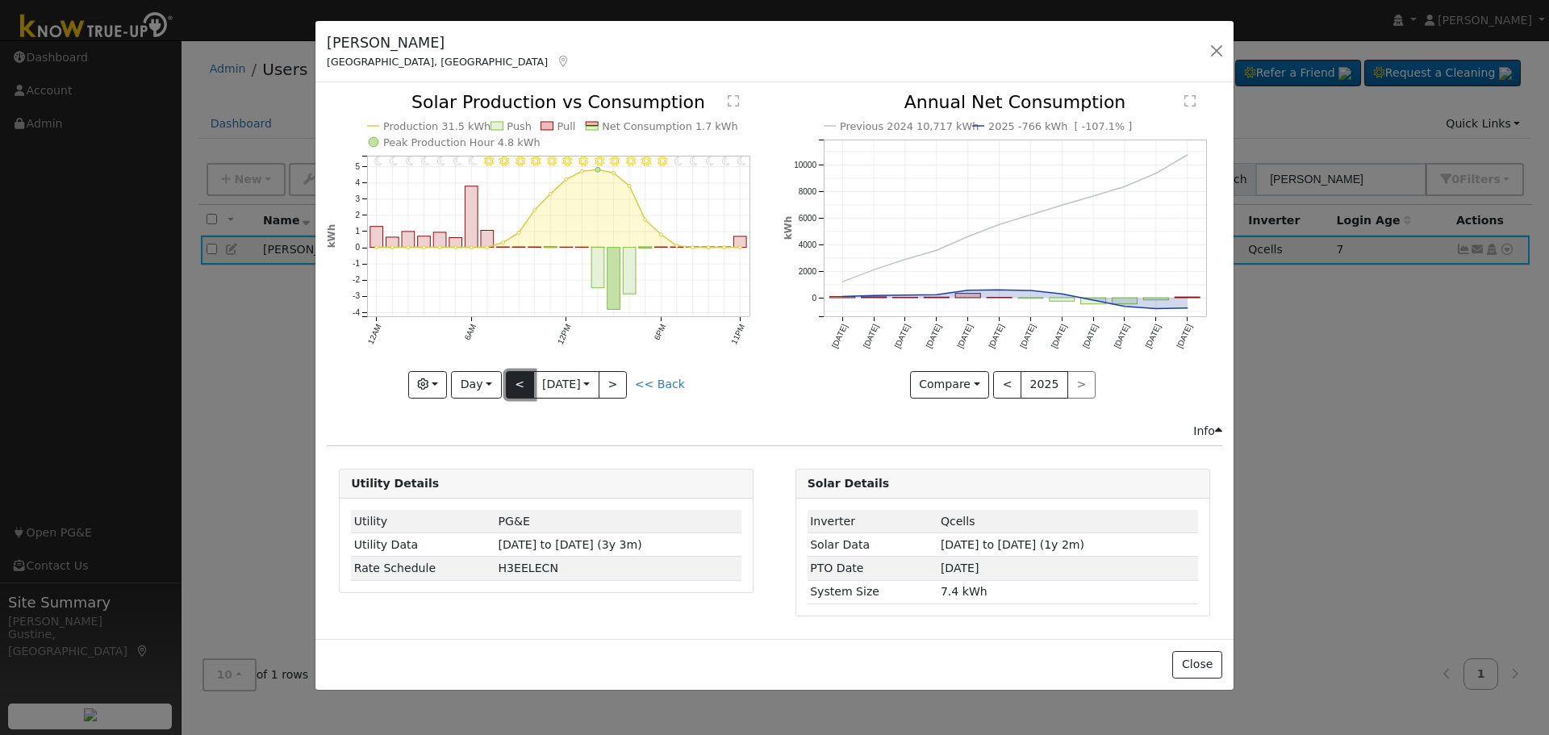
click at [523, 379] on button "<" at bounding box center [520, 384] width 28 height 27
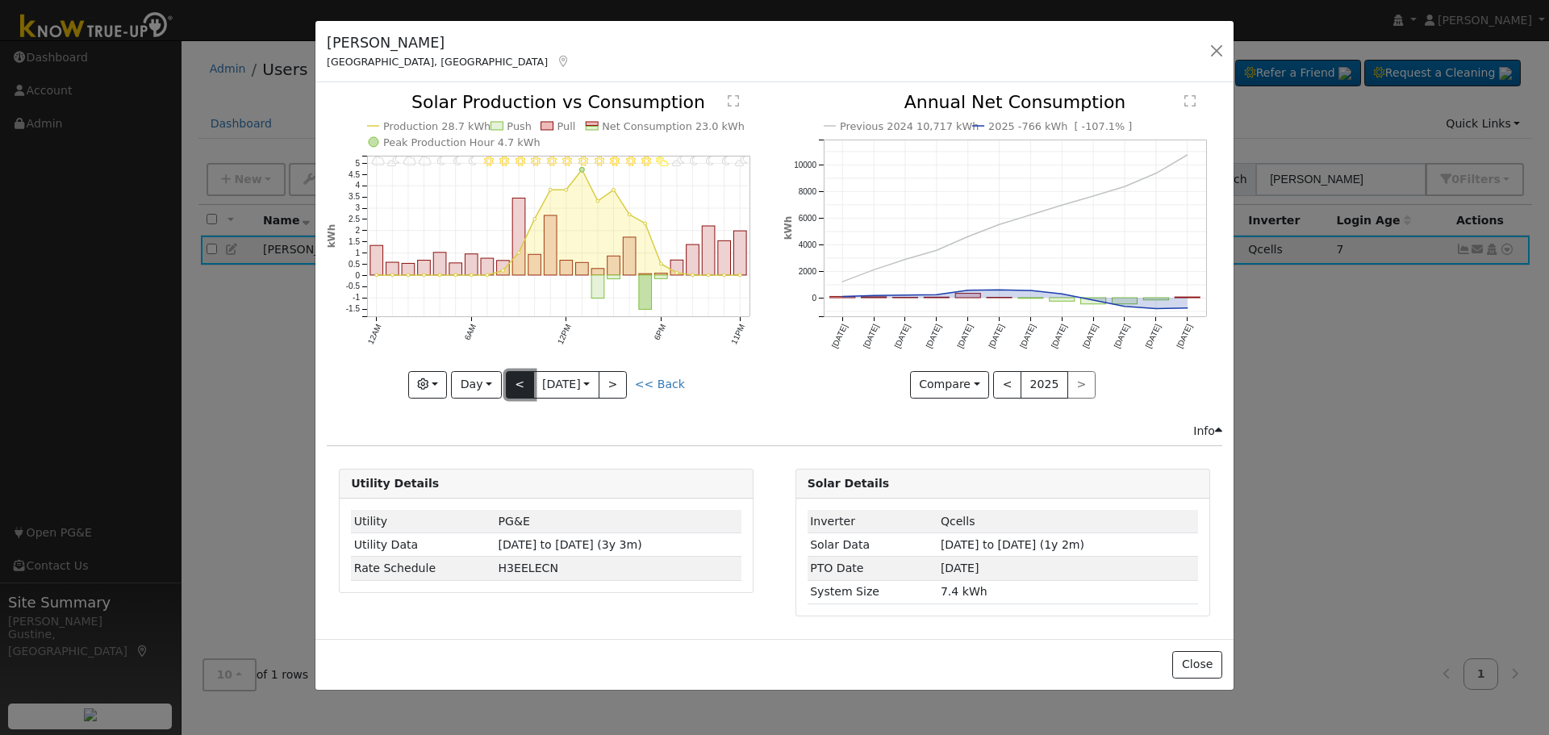
click at [523, 379] on button "<" at bounding box center [520, 384] width 28 height 27
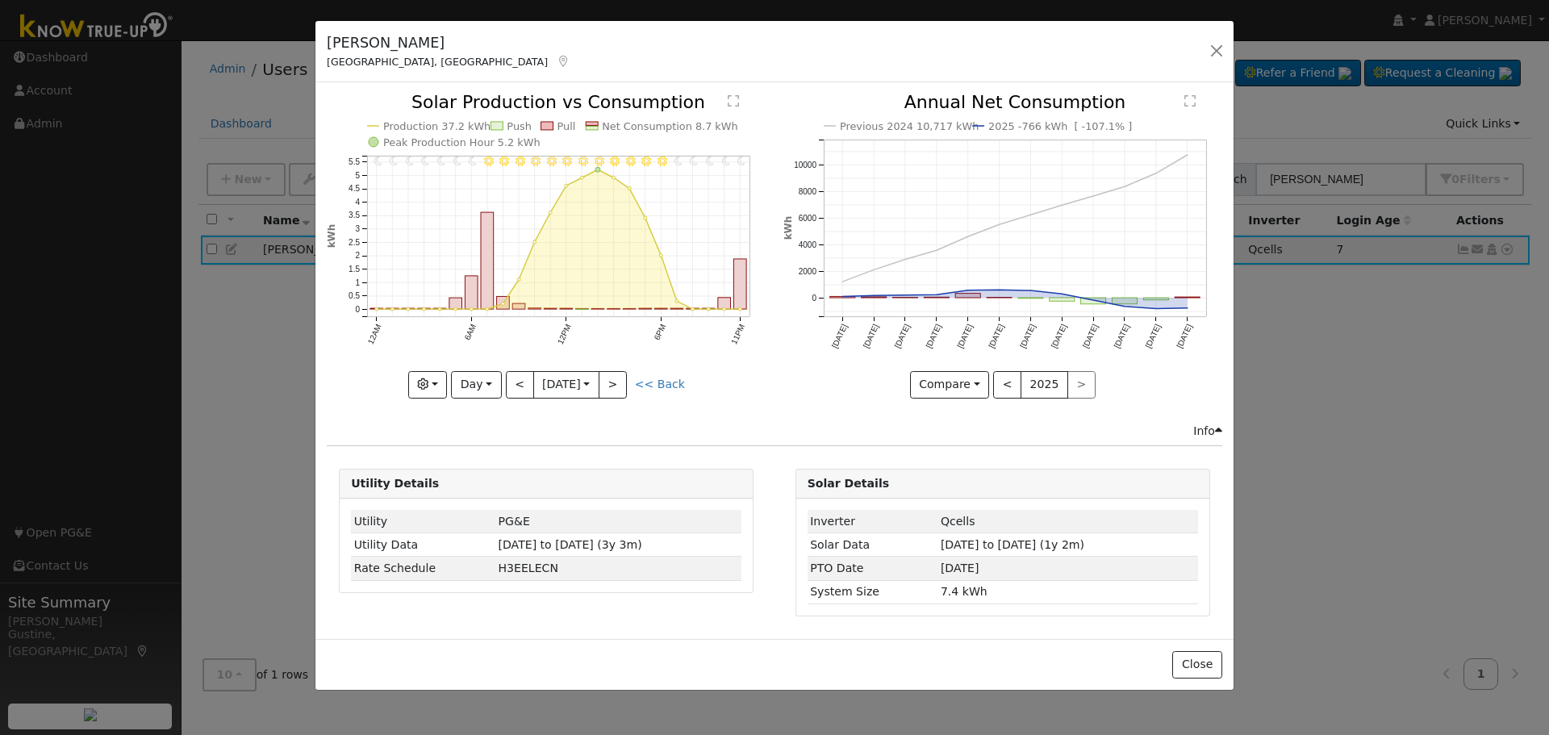
click at [523, 378] on div "11PM - MostlyClear 10PM - MostlyClear 9PM - MostlyClear 8PM - Clear 7PM - Clear…" at bounding box center [546, 246] width 439 height 304
click at [523, 383] on button "<" at bounding box center [520, 384] width 28 height 27
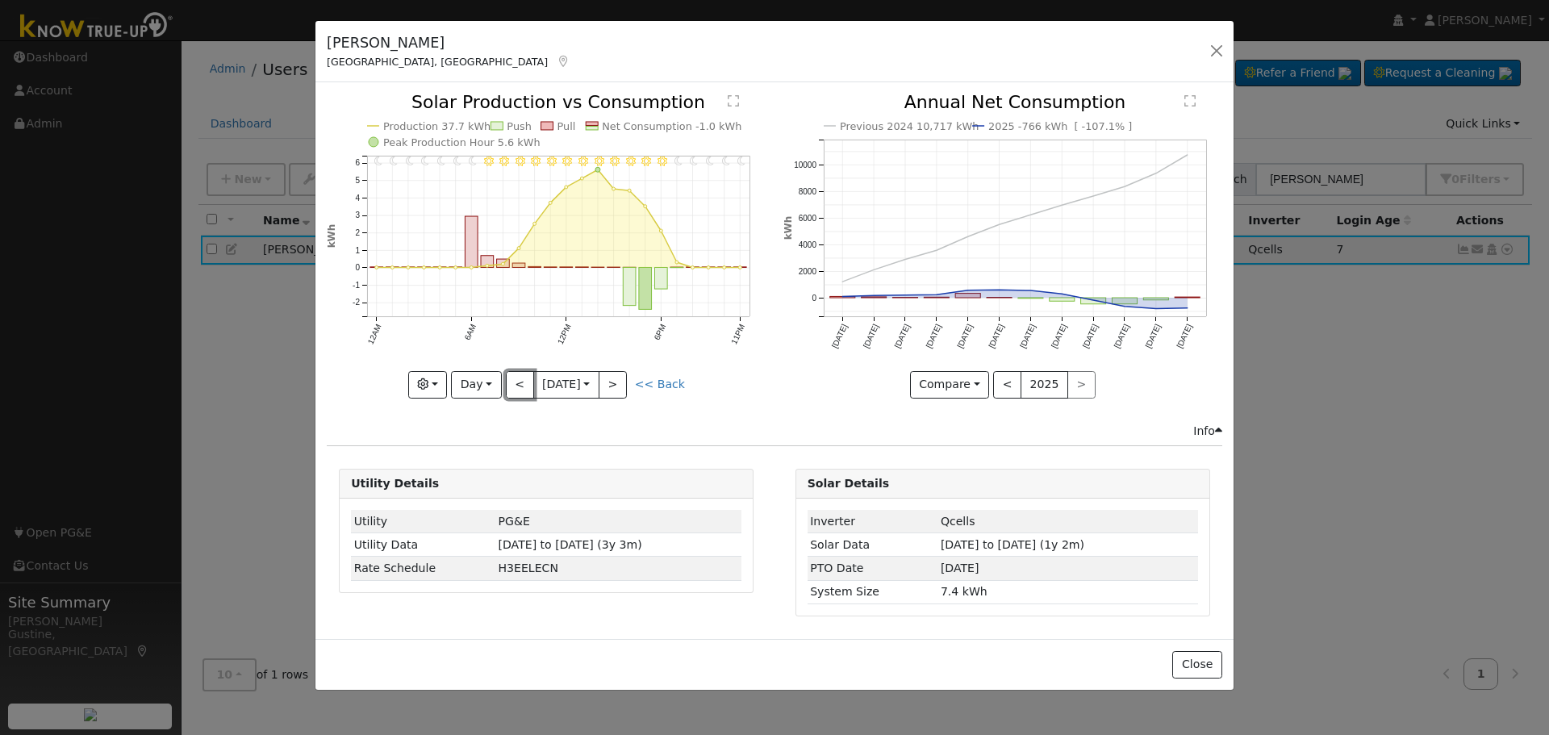
click at [523, 383] on button "<" at bounding box center [520, 384] width 28 height 27
type input "2025-08-18"
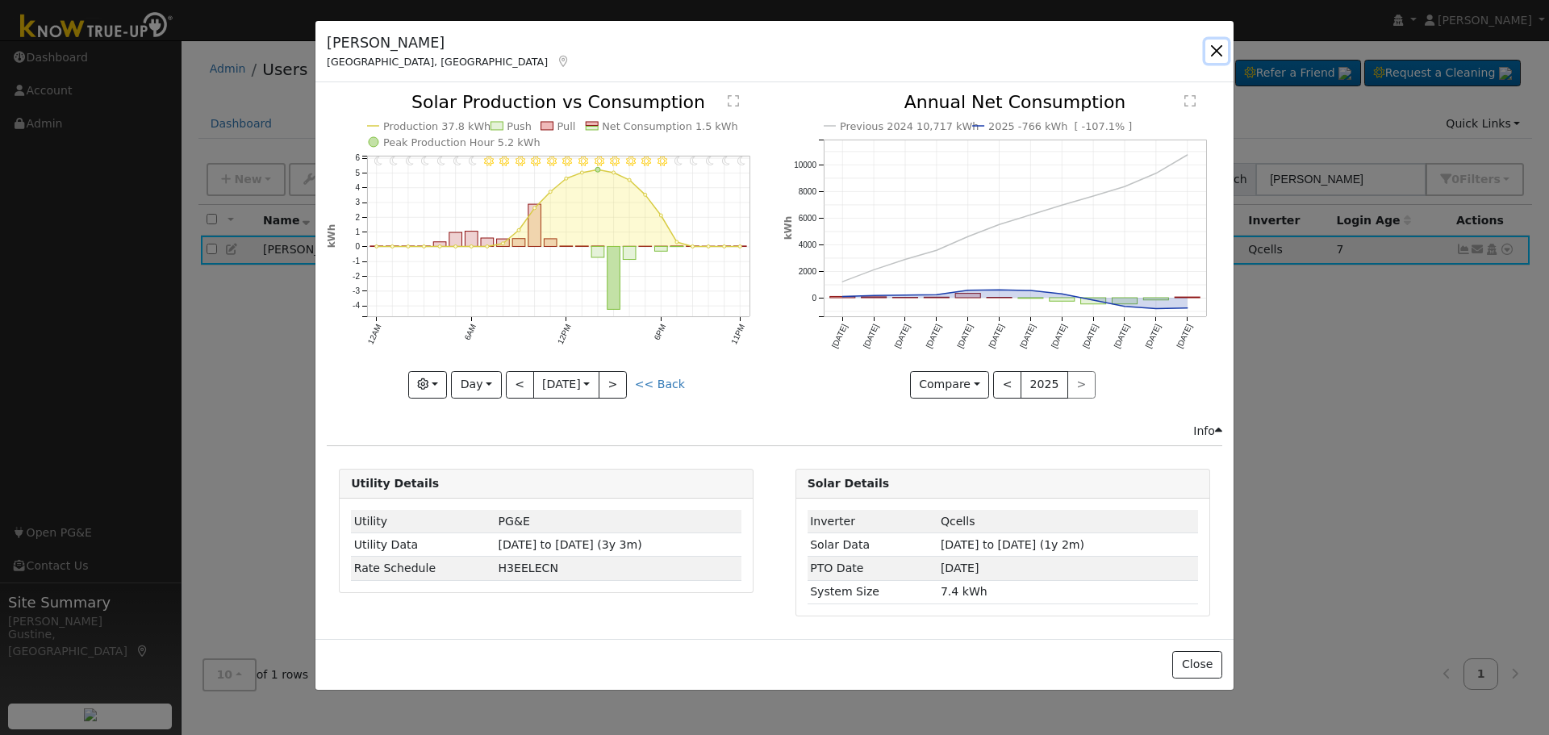
click at [1210, 52] on button "button" at bounding box center [1216, 51] width 23 height 23
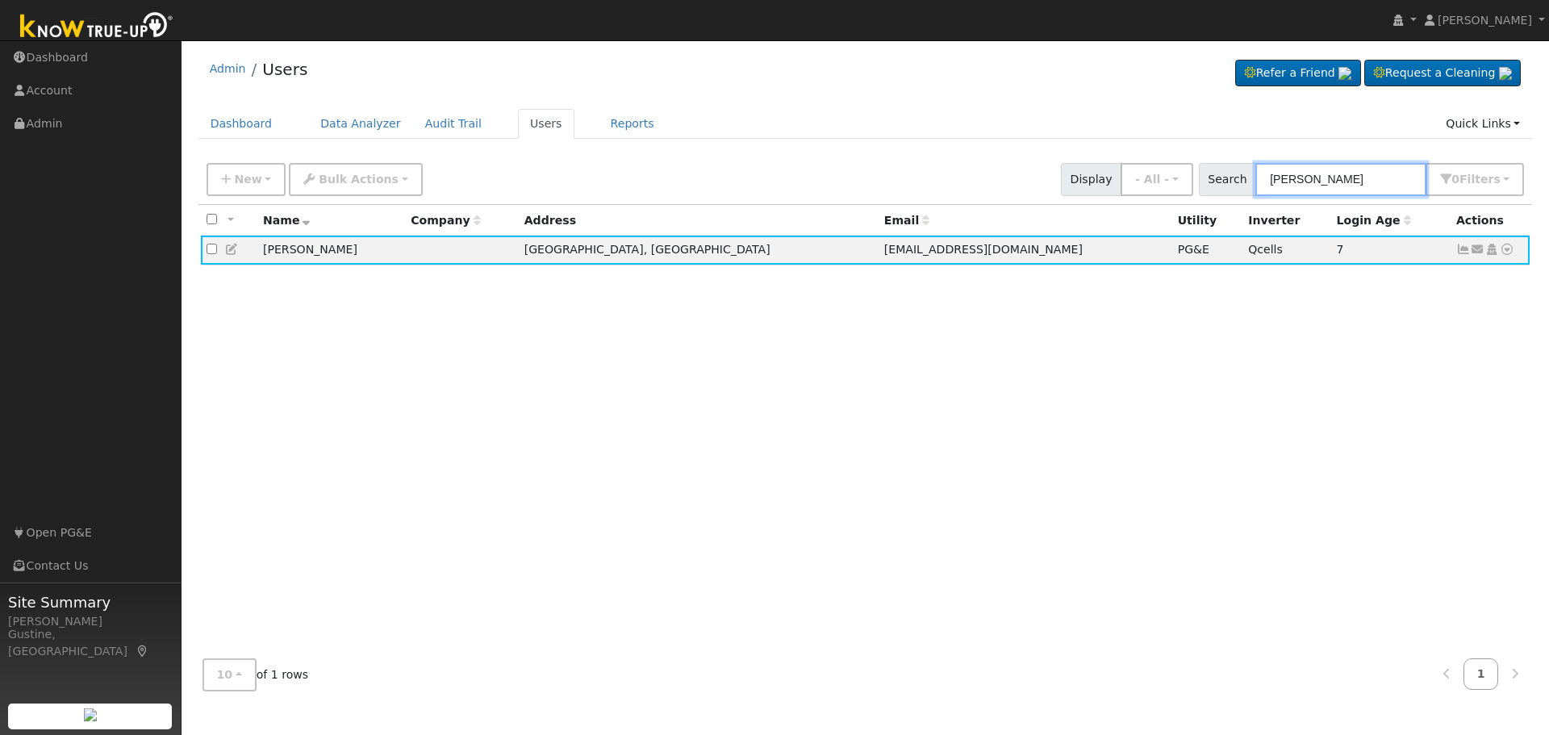
drag, startPoint x: 1386, startPoint y: 185, endPoint x: 1047, endPoint y: 181, distance: 338.8
click at [1066, 181] on div "New Add User Quick Add Quick Connect Quick Convert Lead Bulk Actions Send Email…" at bounding box center [865, 176] width 1324 height 39
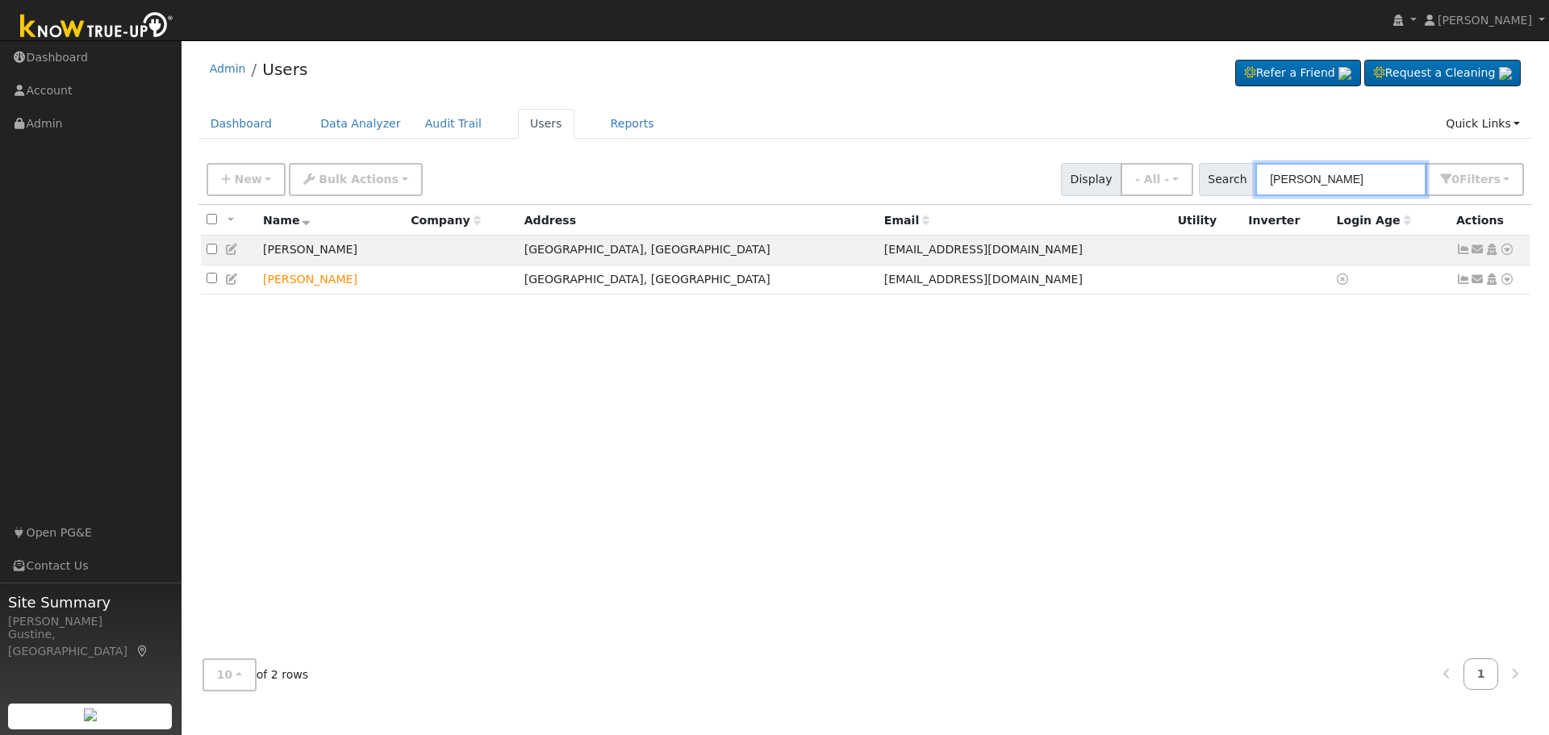
click at [1339, 172] on input "dale hi" at bounding box center [1340, 179] width 171 height 33
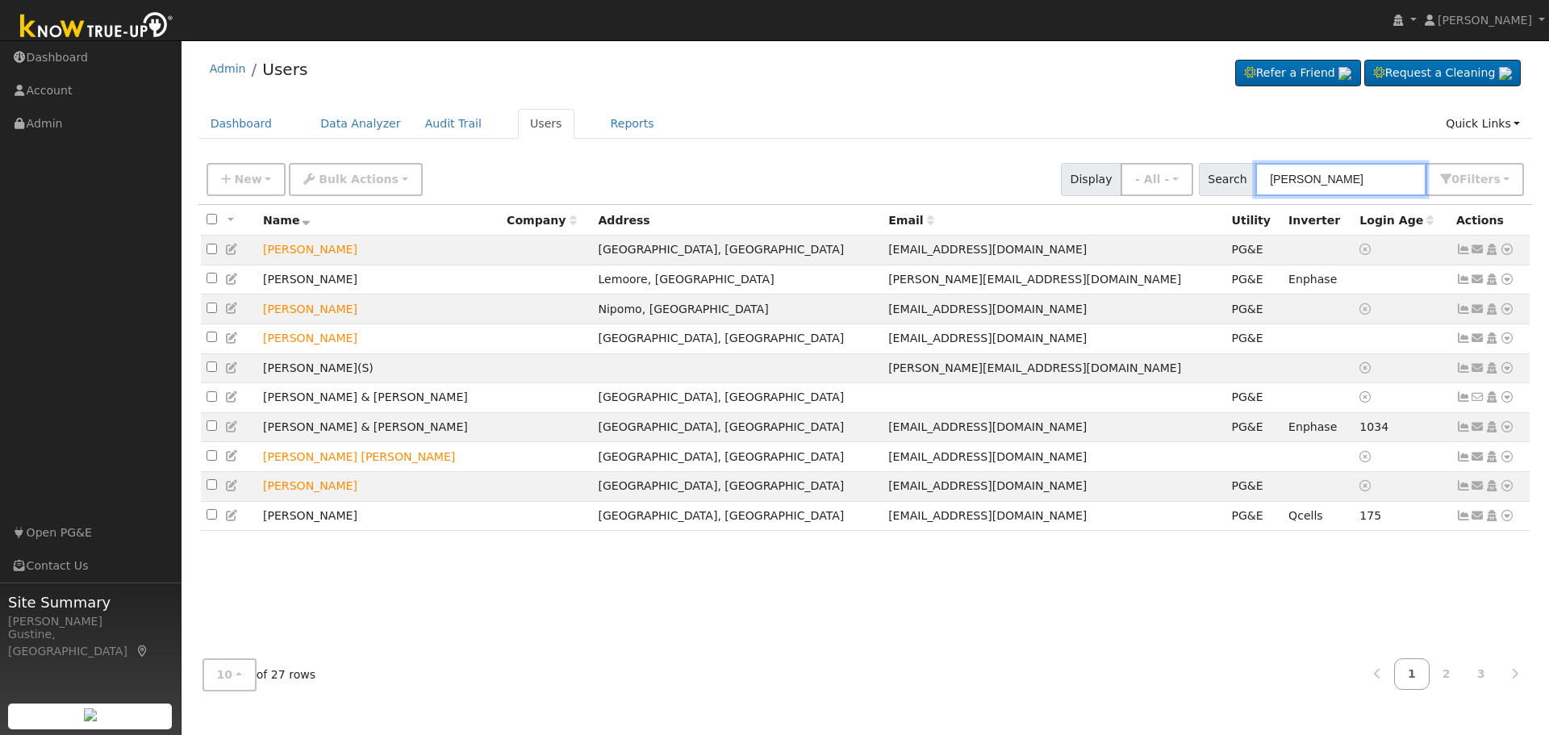
type input "jose molina"
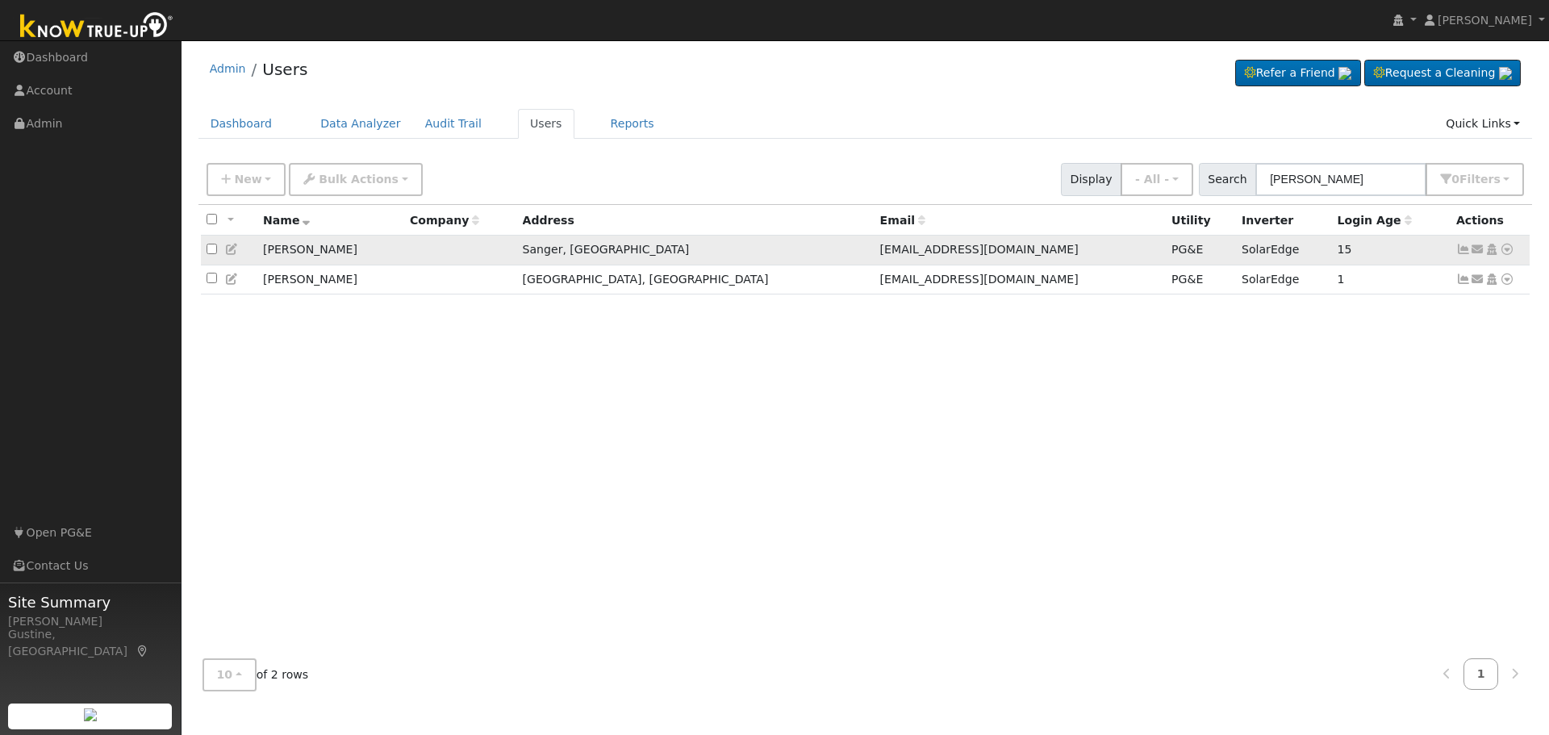
click at [1457, 243] on td "Send Email... Copy a Link Reset Password Open Access Data Analyzer Reports Scen…" at bounding box center [1490, 251] width 80 height 30
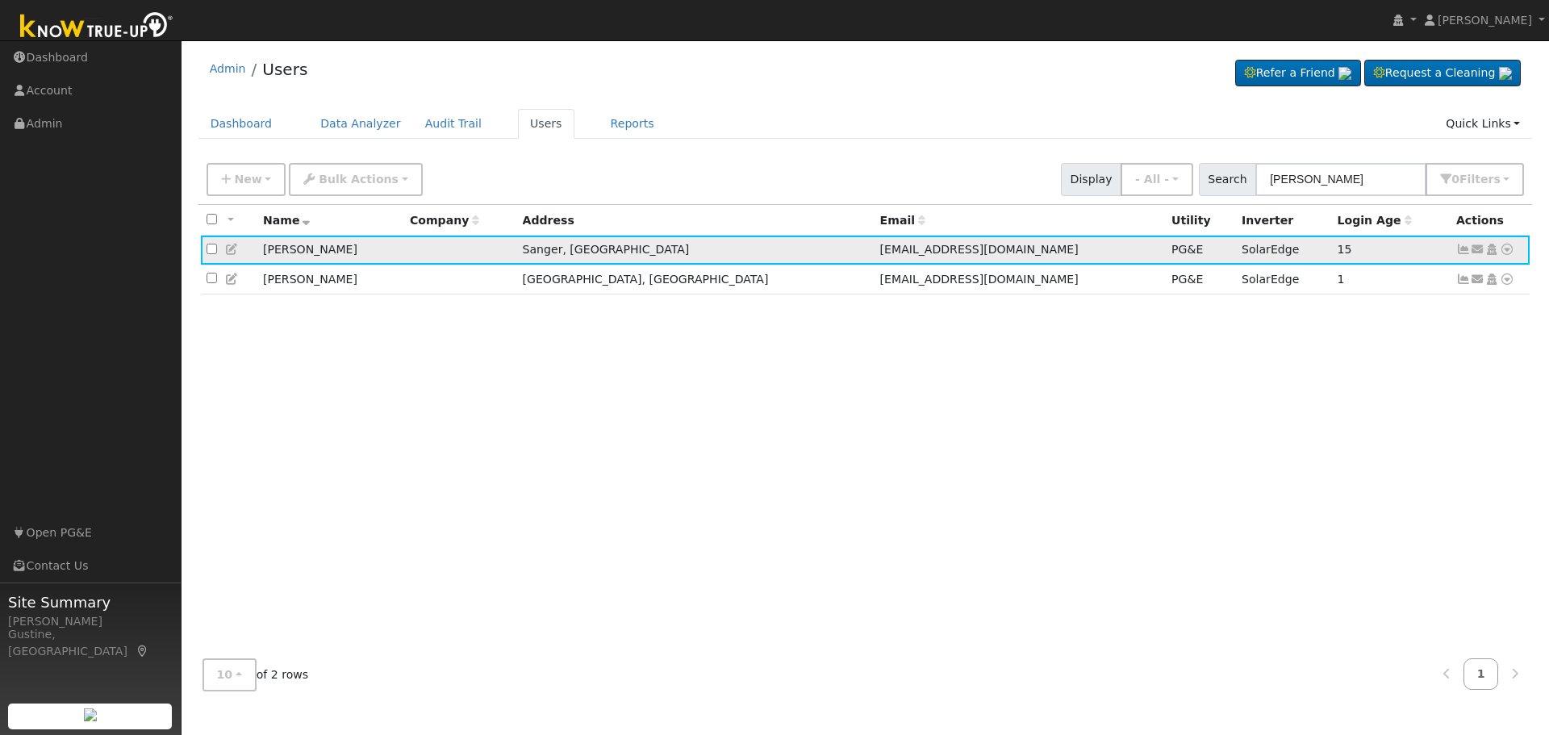
click at [1456, 254] on icon at bounding box center [1463, 249] width 15 height 11
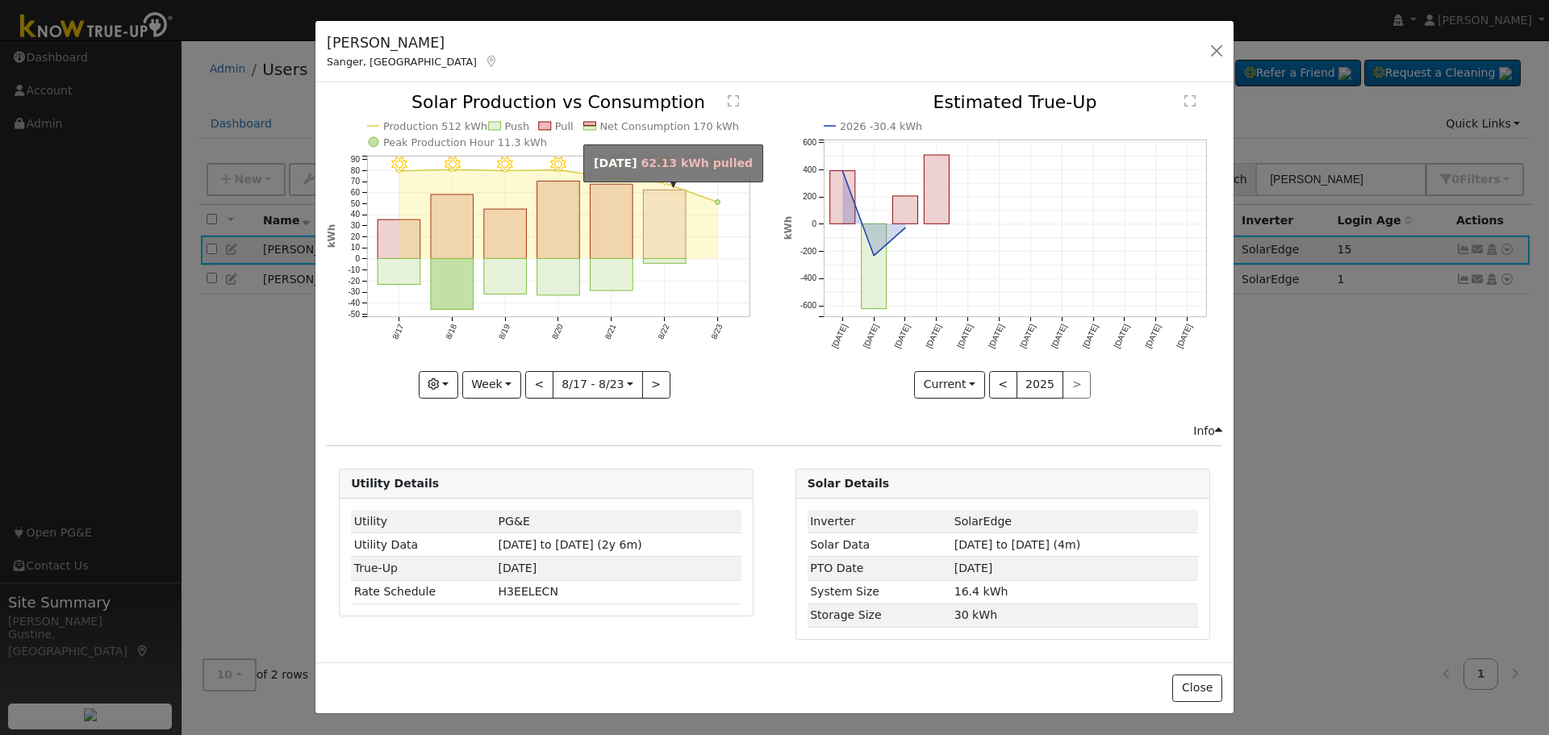
click at [679, 213] on rect "onclick=""" at bounding box center [665, 224] width 43 height 69
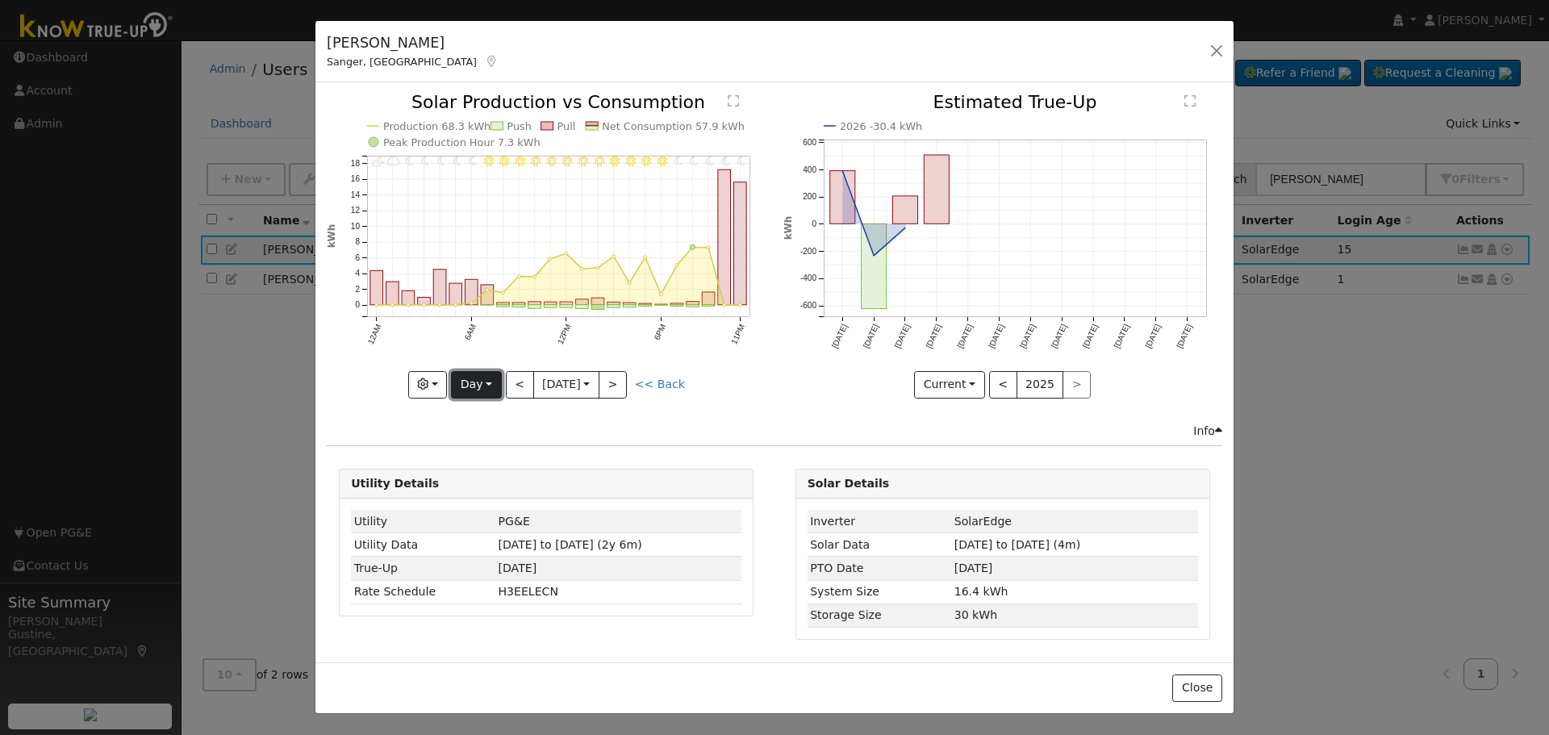
click at [497, 382] on button "Day" at bounding box center [476, 384] width 50 height 27
click at [515, 376] on button "<" at bounding box center [520, 384] width 28 height 27
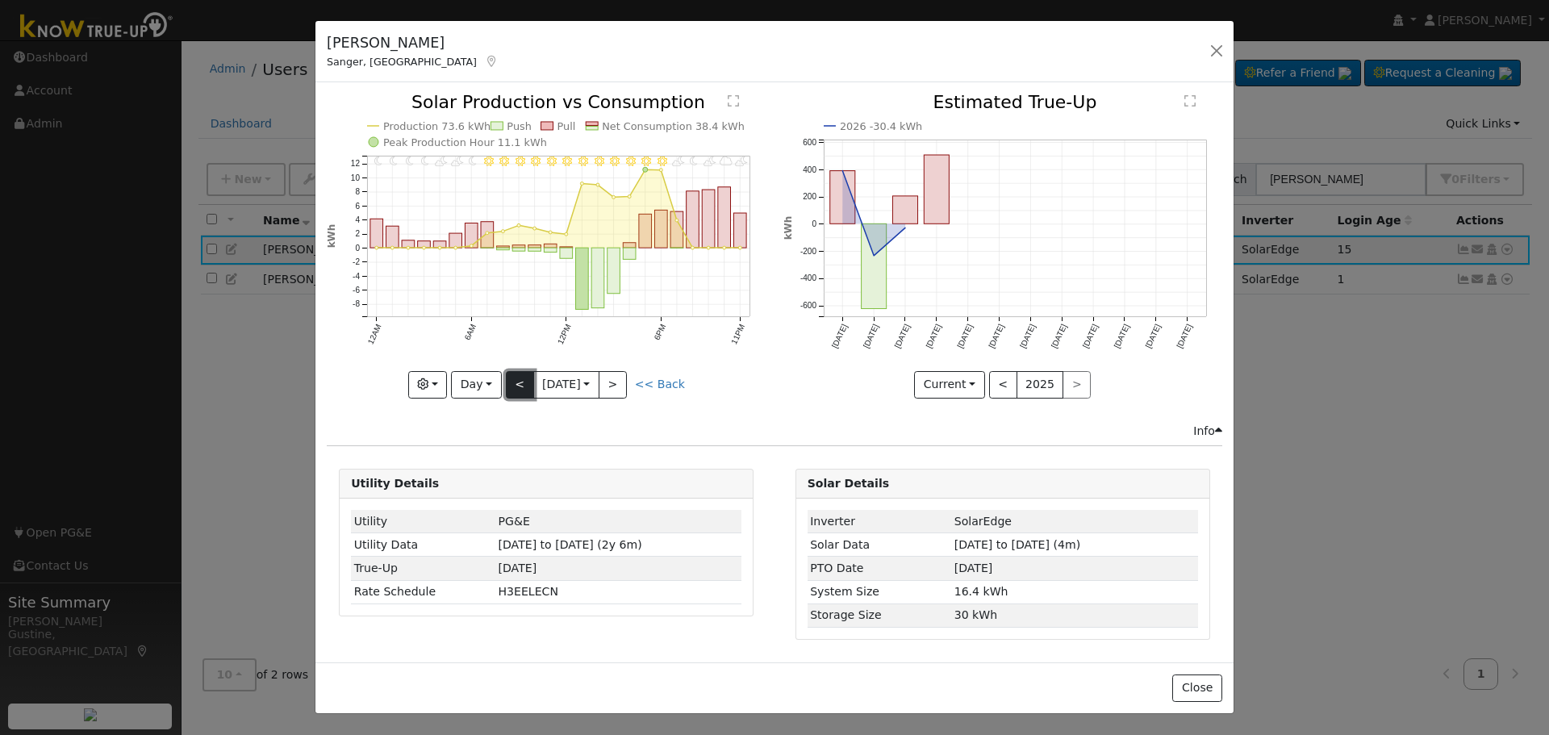
click at [521, 384] on button "<" at bounding box center [520, 384] width 28 height 27
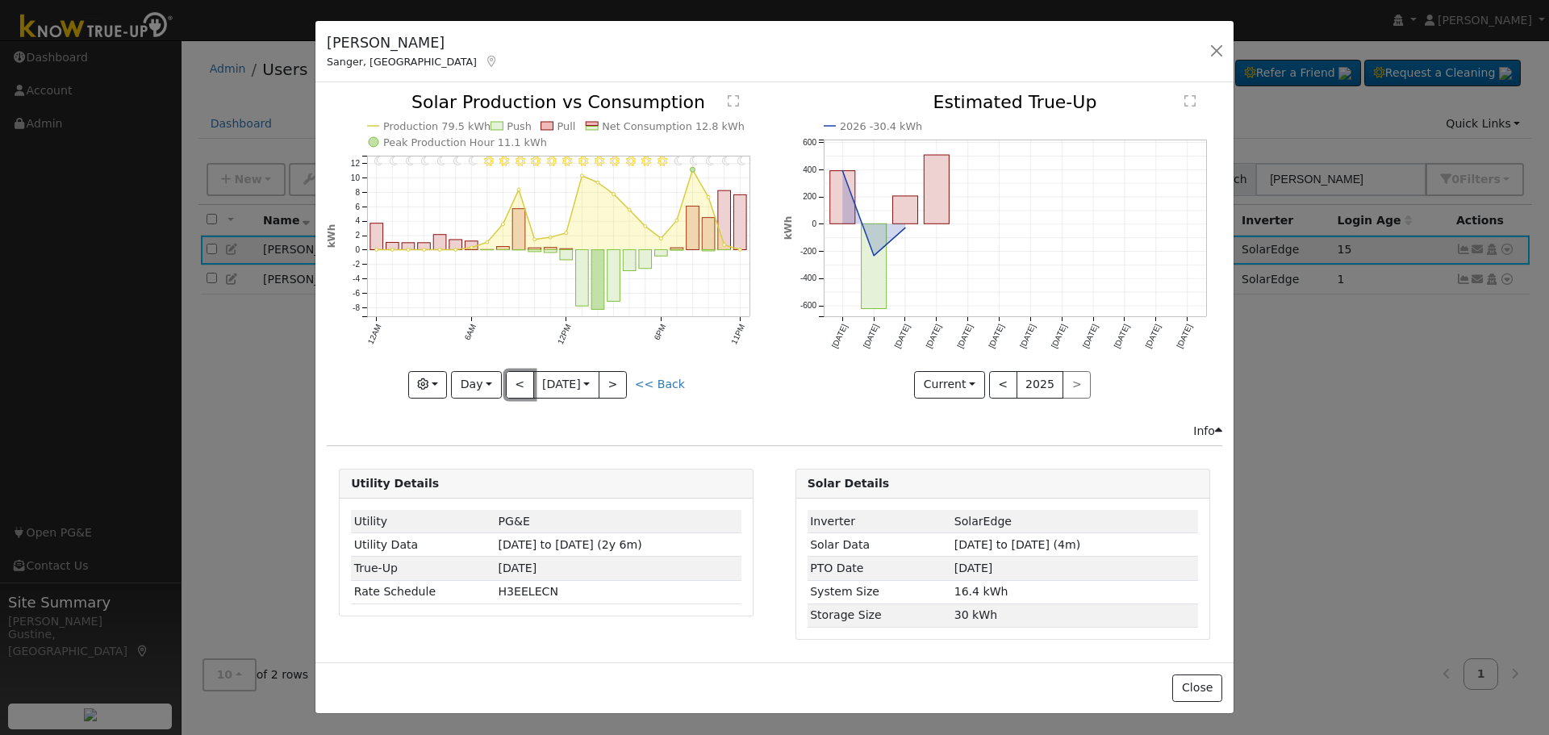
click at [523, 390] on button "<" at bounding box center [520, 384] width 28 height 27
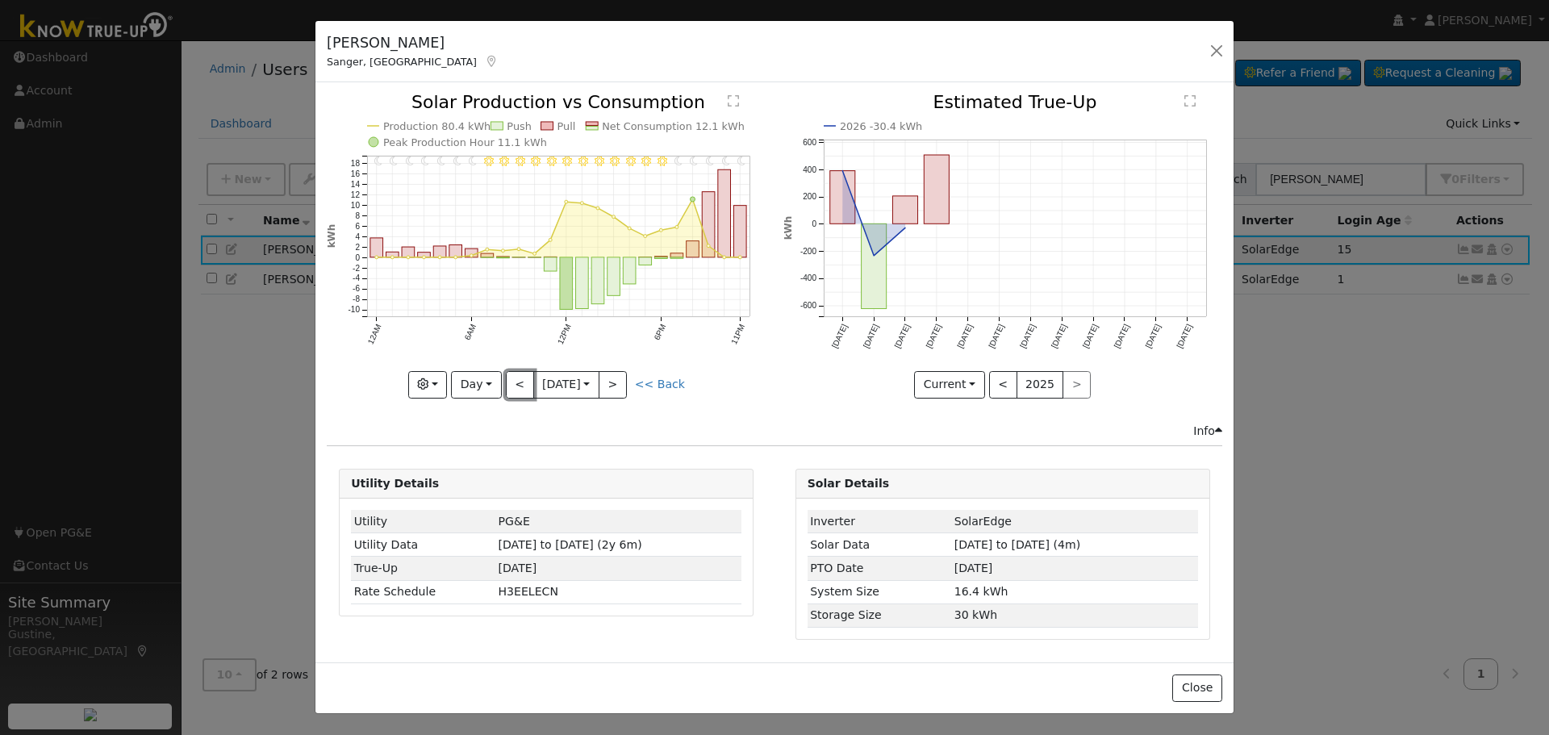
click at [522, 387] on button "<" at bounding box center [520, 384] width 28 height 27
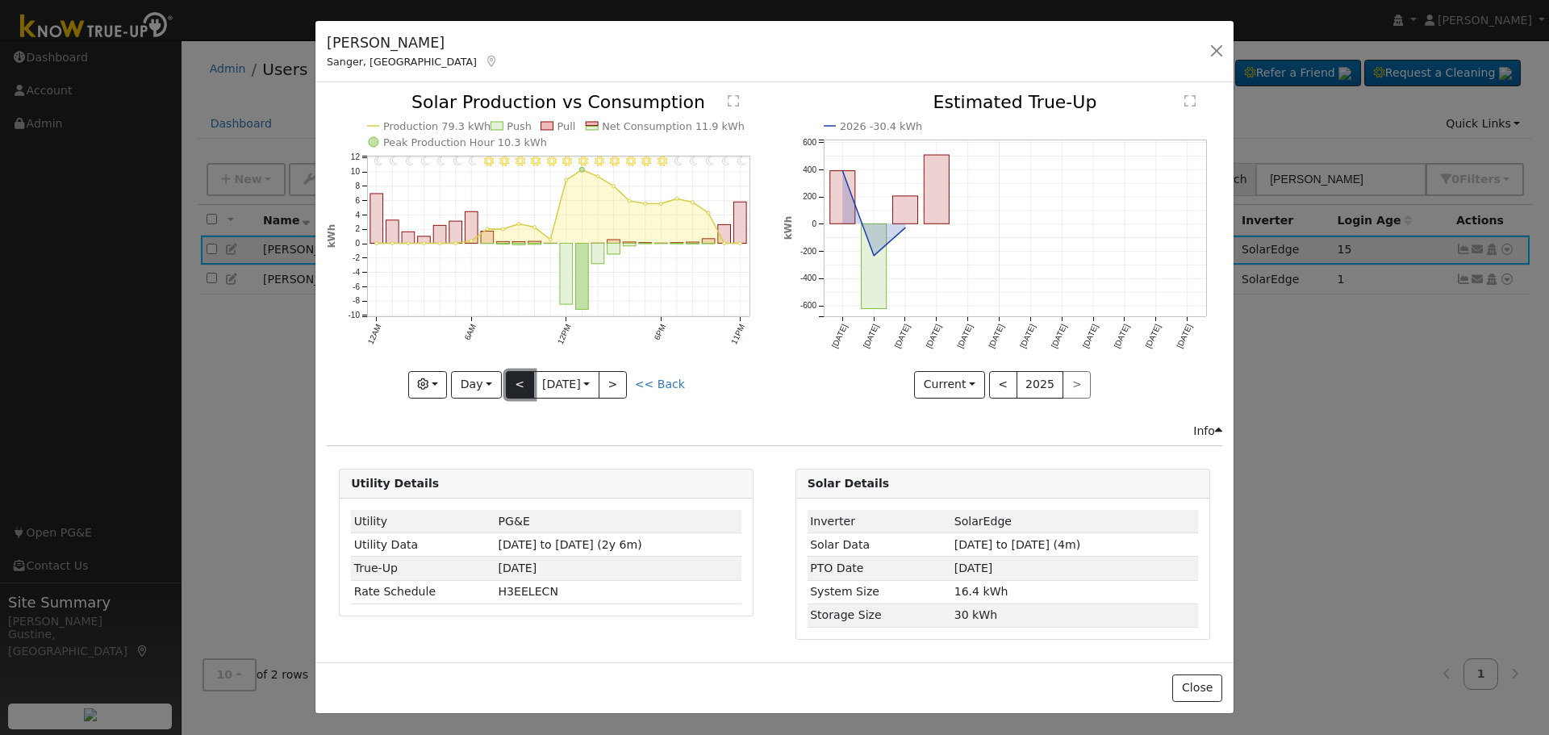
click at [518, 382] on button "<" at bounding box center [520, 384] width 28 height 27
click at [515, 375] on button "<" at bounding box center [520, 384] width 28 height 27
click at [526, 388] on button "<" at bounding box center [520, 384] width 28 height 27
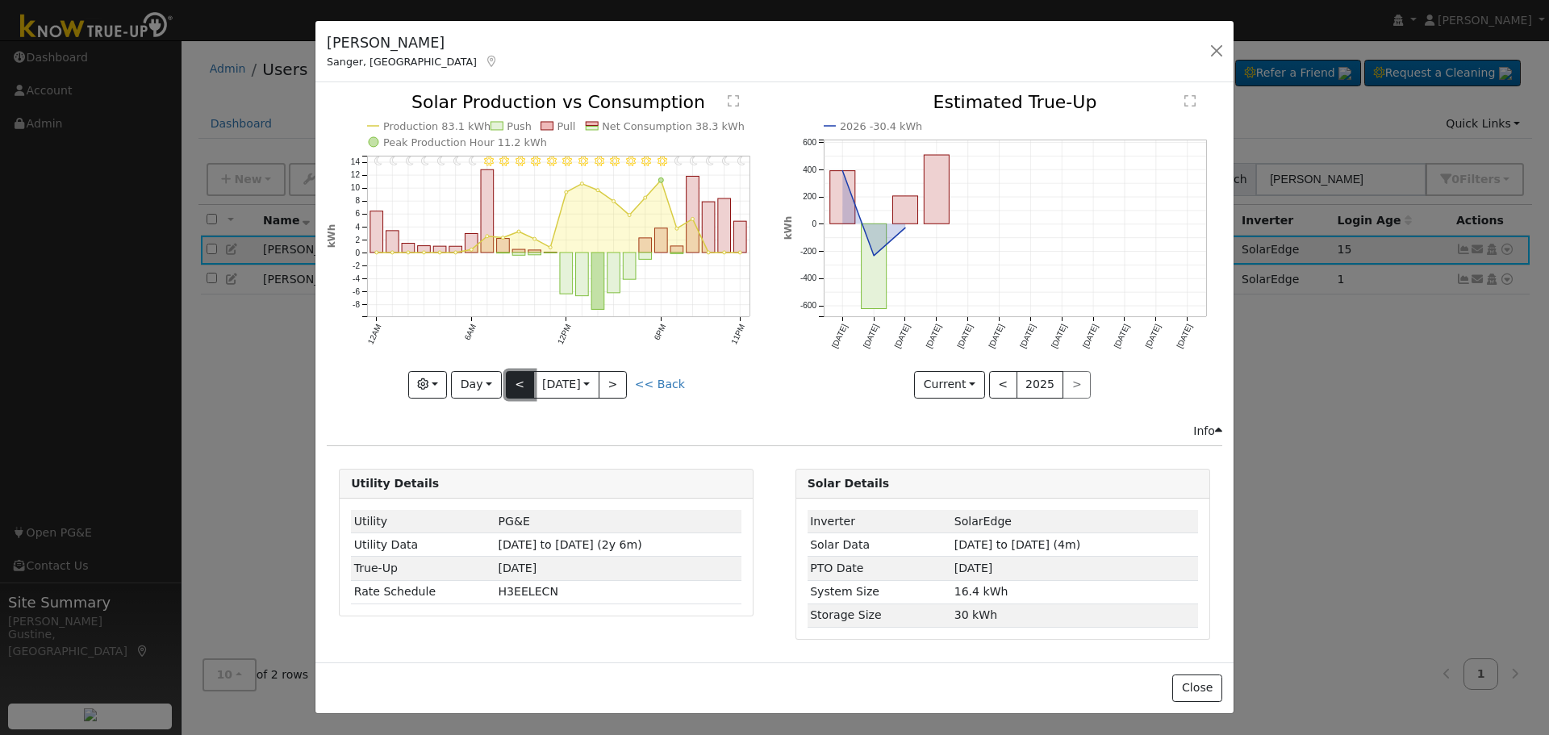
click at [519, 383] on button "<" at bounding box center [520, 384] width 28 height 27
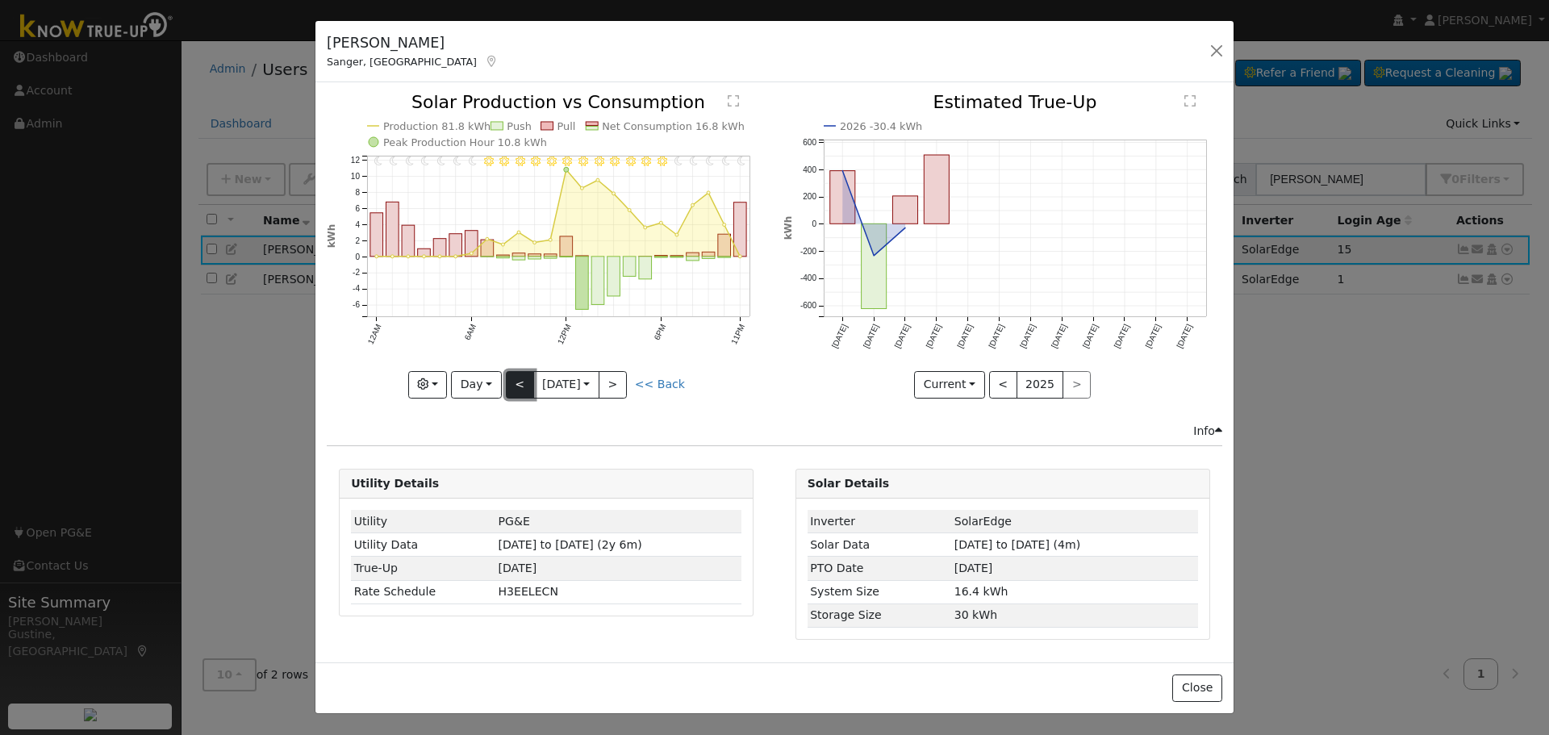
click at [512, 382] on button "<" at bounding box center [520, 384] width 28 height 27
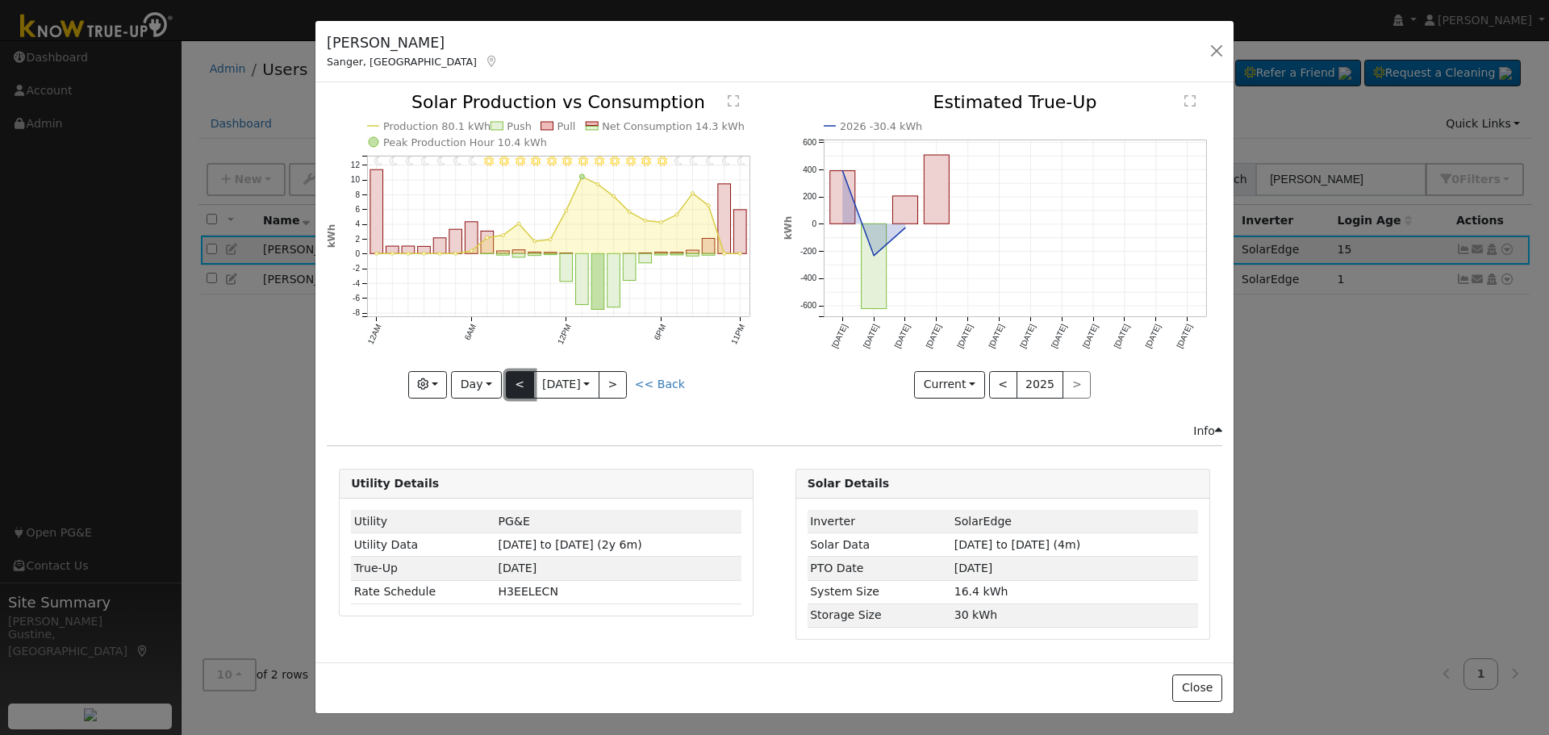
click at [512, 382] on button "<" at bounding box center [520, 384] width 28 height 27
type input "2025-08-11"
